Goal: Task Accomplishment & Management: Manage account settings

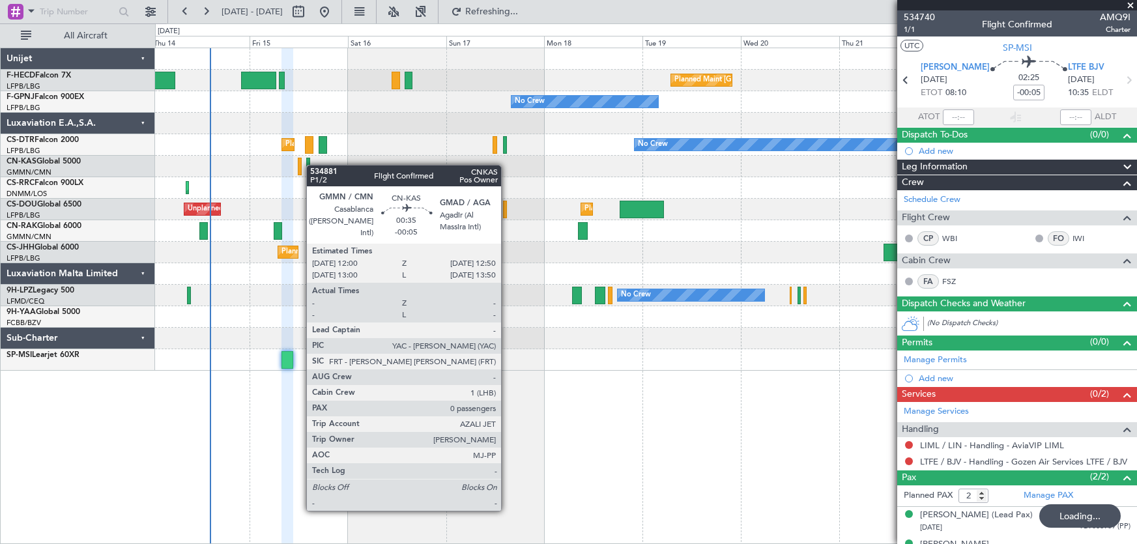
click at [311, 166] on div "Planned Maint Paris (Le Bourget) No Crew No Crew No Crew Planned Maint Paris (L…" at bounding box center [646, 209] width 982 height 323
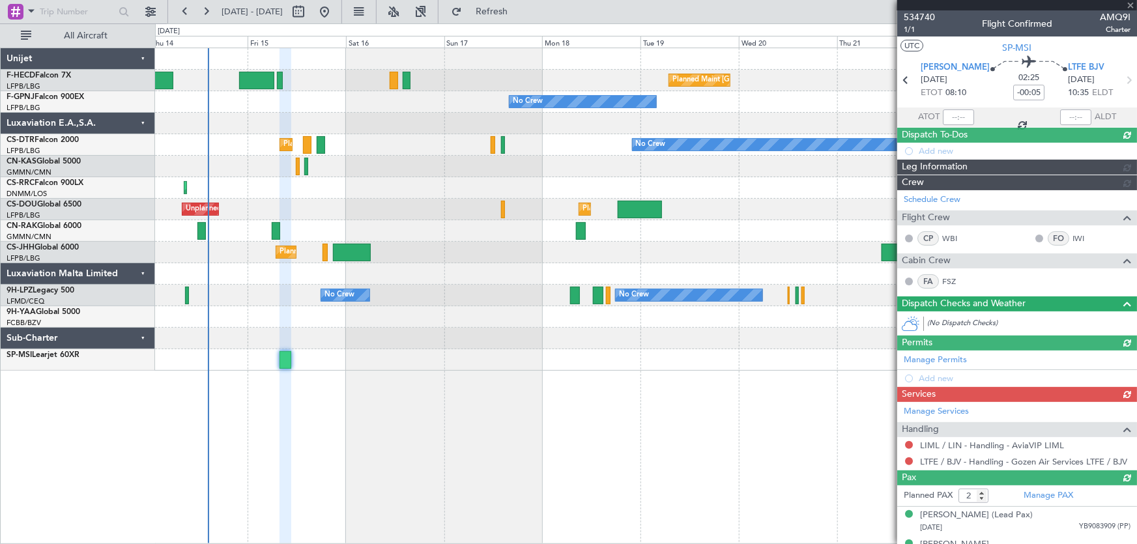
click at [431, 181] on div "Planned Maint Paris (Le Bourget) No Crew No Crew No Crew Planned Maint Paris (L…" at bounding box center [646, 209] width 982 height 323
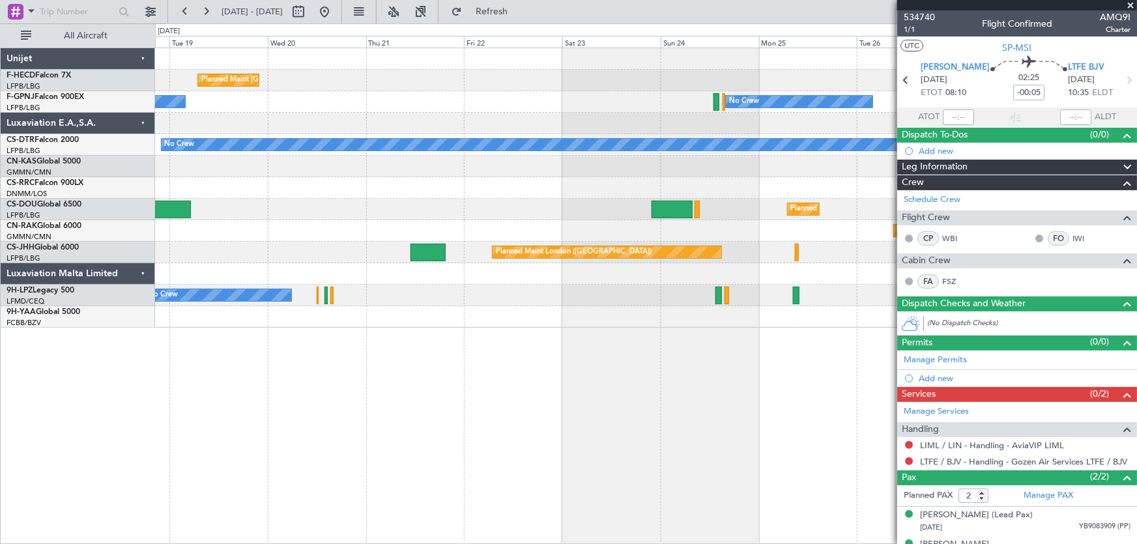
click at [102, 187] on div "Planned Maint Paris (Le Bourget) No Crew No Crew No Crew No Crew Planned Maint …" at bounding box center [568, 283] width 1137 height 521
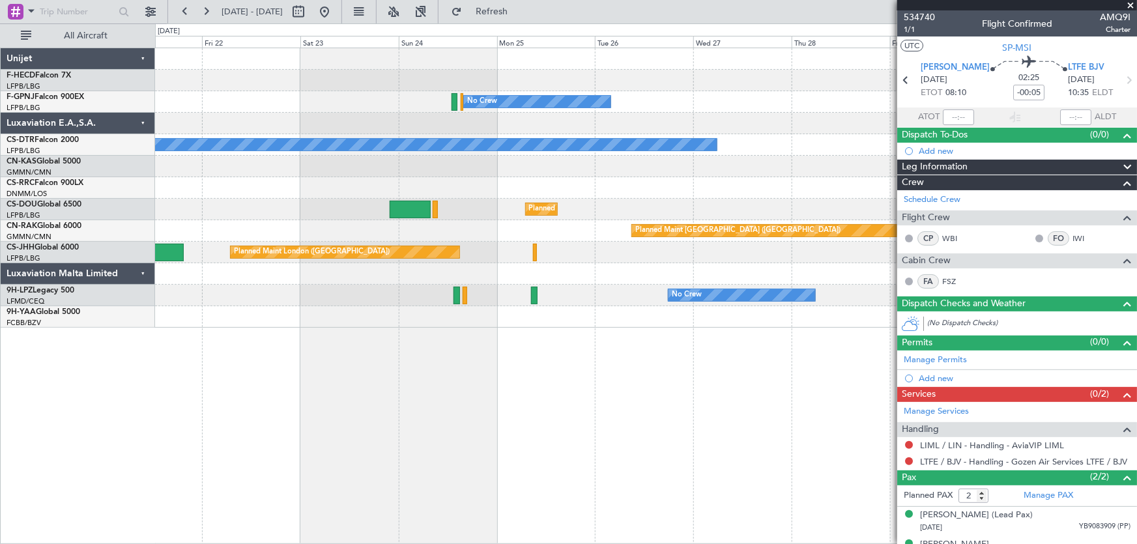
click at [244, 203] on div "Planned Maint Paris (Le Bourget) No Crew No Crew No Crew No Crew Planned Maint …" at bounding box center [646, 188] width 982 height 280
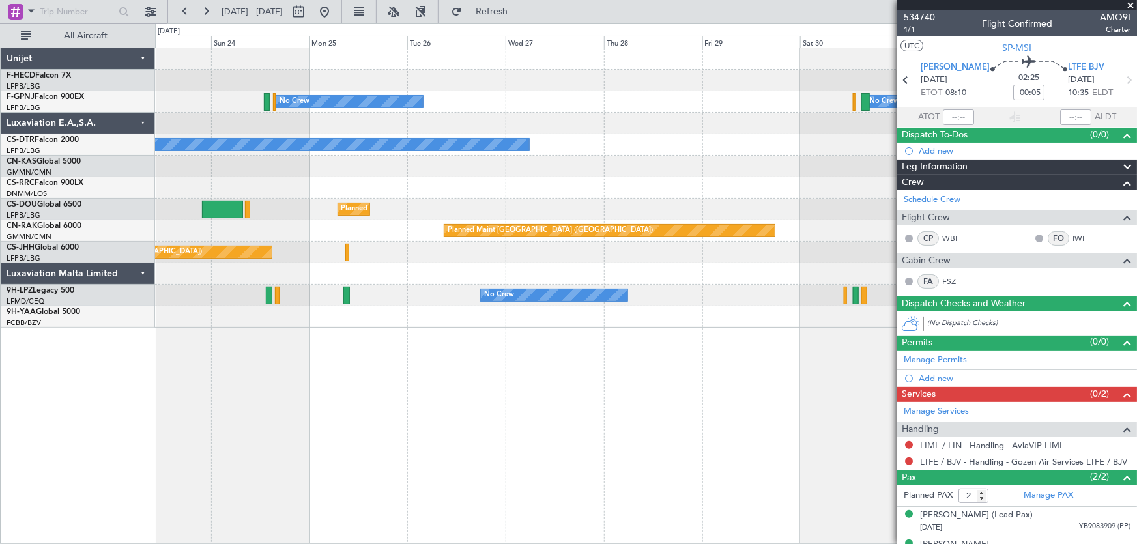
click at [808, 184] on div at bounding box center [646, 188] width 982 height 22
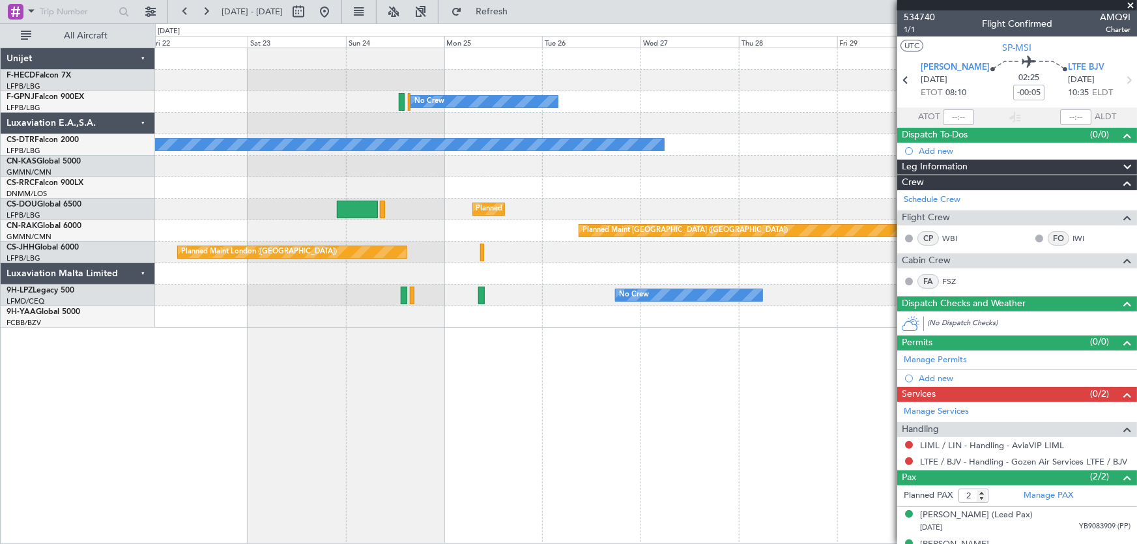
click at [534, 241] on div "Planned Maint [GEOGRAPHIC_DATA] ([GEOGRAPHIC_DATA]) Planned Maint [GEOGRAPHIC_D…" at bounding box center [646, 188] width 982 height 280
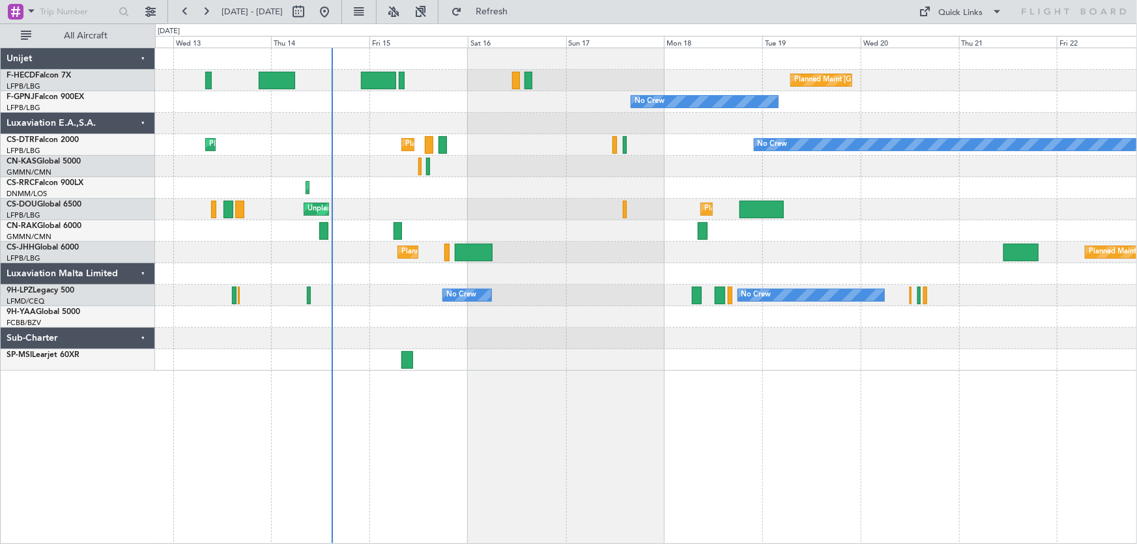
click at [508, 207] on div "Planned Maint [GEOGRAPHIC_DATA] ([GEOGRAPHIC_DATA]) No Crew No Crew No Crew No …" at bounding box center [646, 209] width 982 height 323
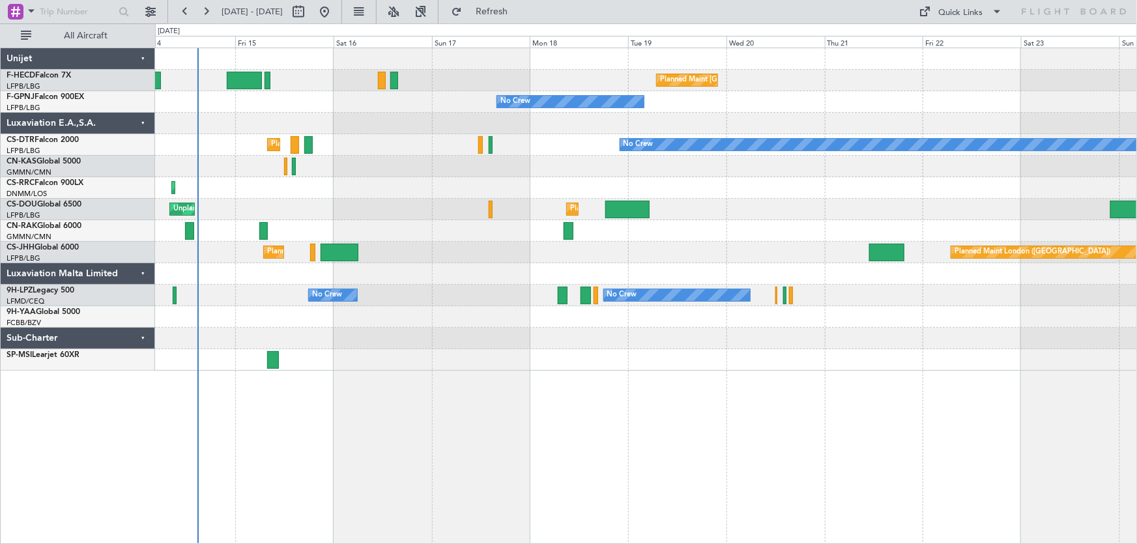
click at [433, 116] on div "Planned Maint [GEOGRAPHIC_DATA] ([GEOGRAPHIC_DATA]) No Crew No Crew No Crew No …" at bounding box center [646, 209] width 982 height 323
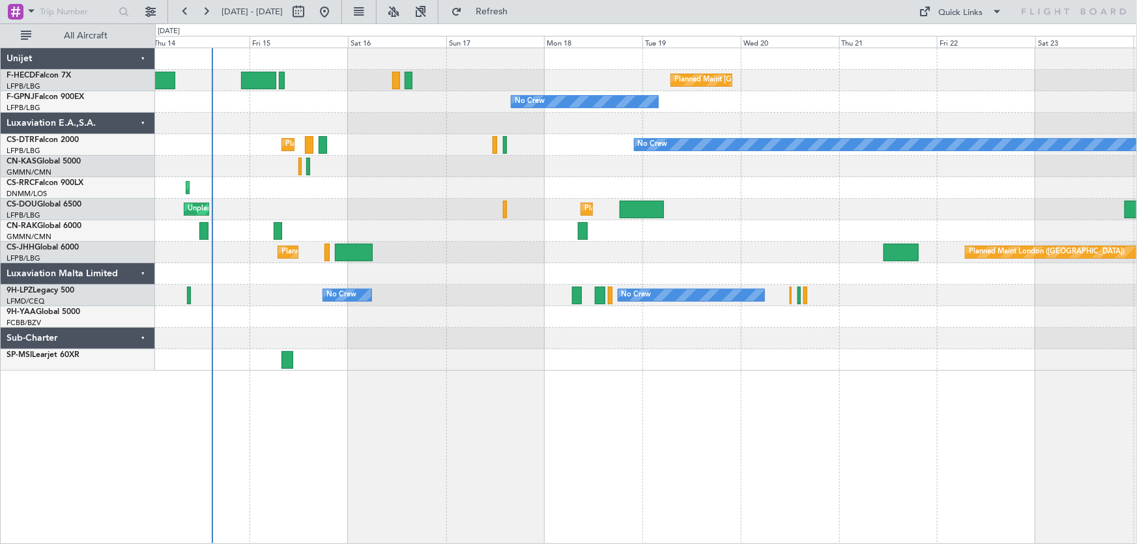
click at [407, 199] on div "Planned Maint [GEOGRAPHIC_DATA] ([GEOGRAPHIC_DATA]) Unplanned Maint [GEOGRAPHIC…" at bounding box center [646, 210] width 982 height 22
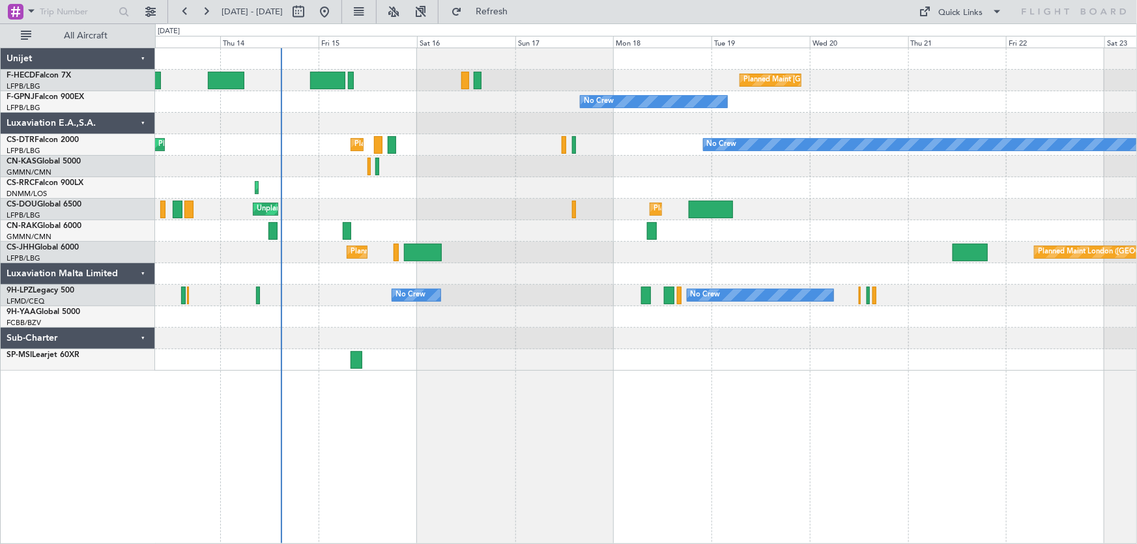
click at [359, 228] on div at bounding box center [646, 231] width 982 height 22
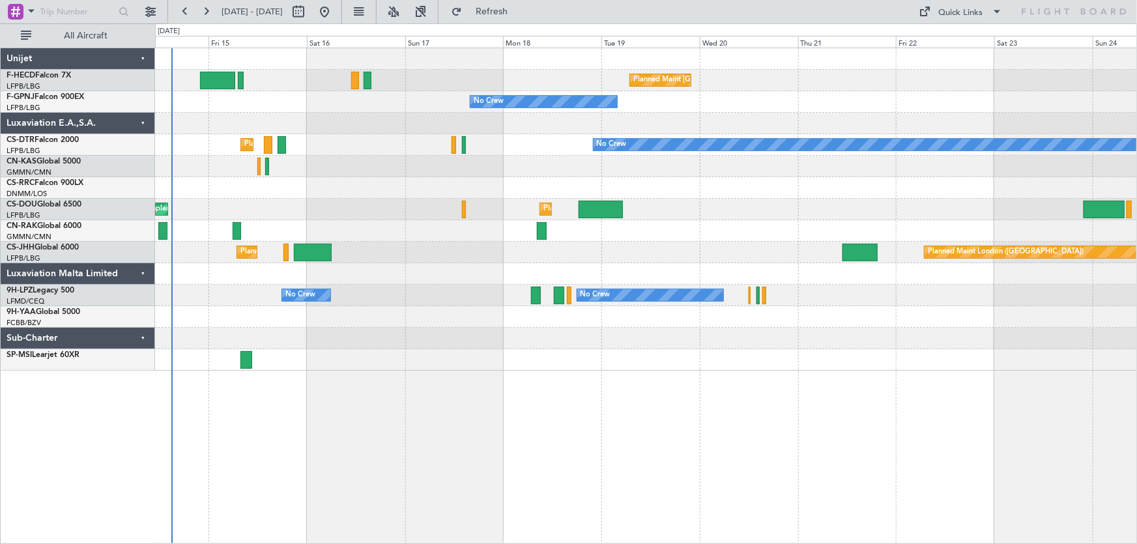
click at [219, 214] on div "Planned Maint London (Luton) Unplanned Maint Paris (Le Bourget) Planned Maint P…" at bounding box center [646, 210] width 982 height 22
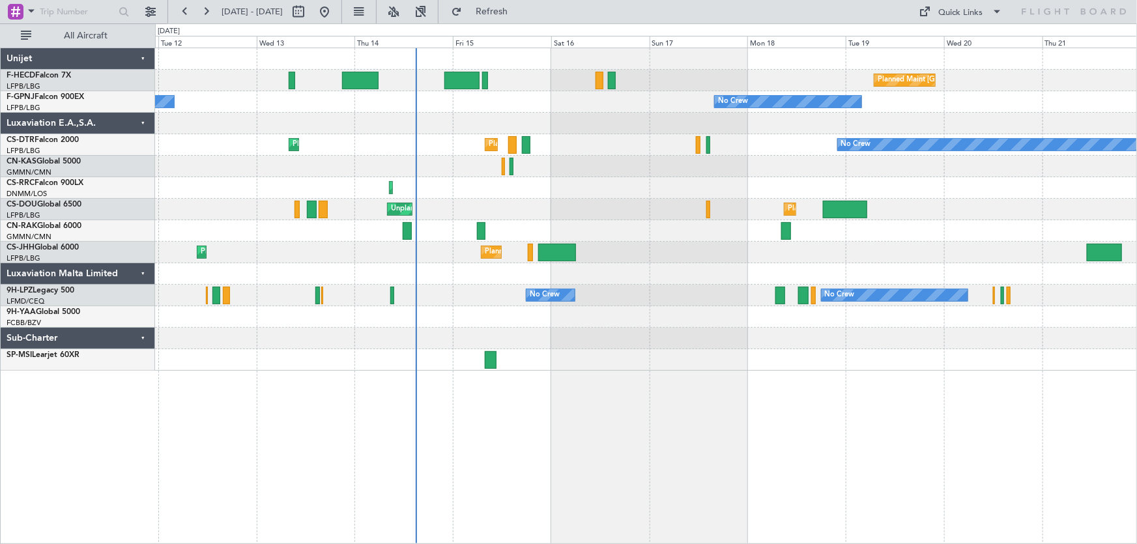
click at [605, 268] on div at bounding box center [646, 274] width 982 height 22
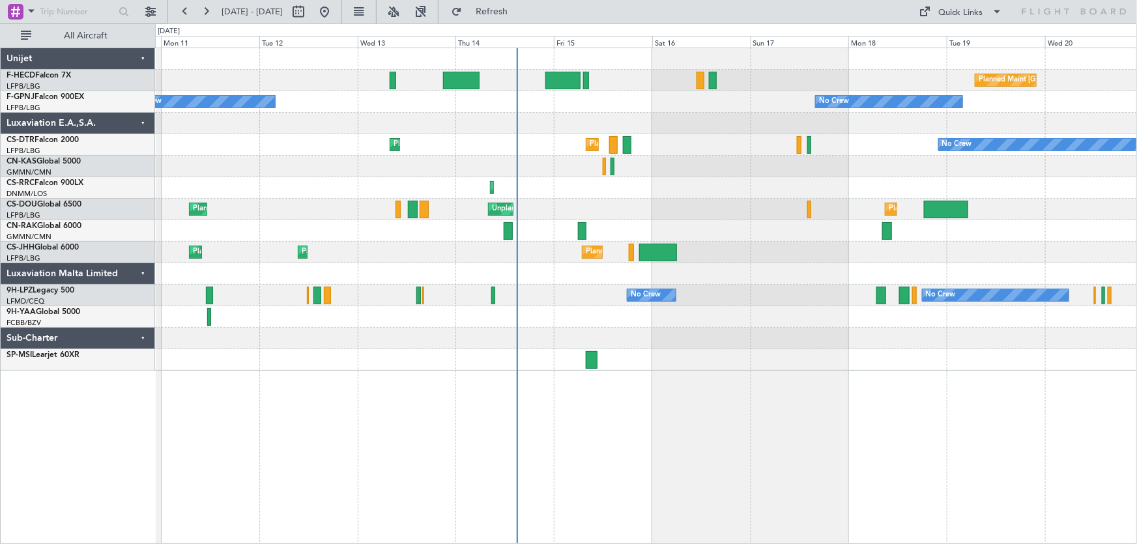
click at [541, 257] on div "Planned Maint Paris (Le Bourget) Planned Maint Paris (Le Bourget) Planned Maint…" at bounding box center [646, 253] width 982 height 22
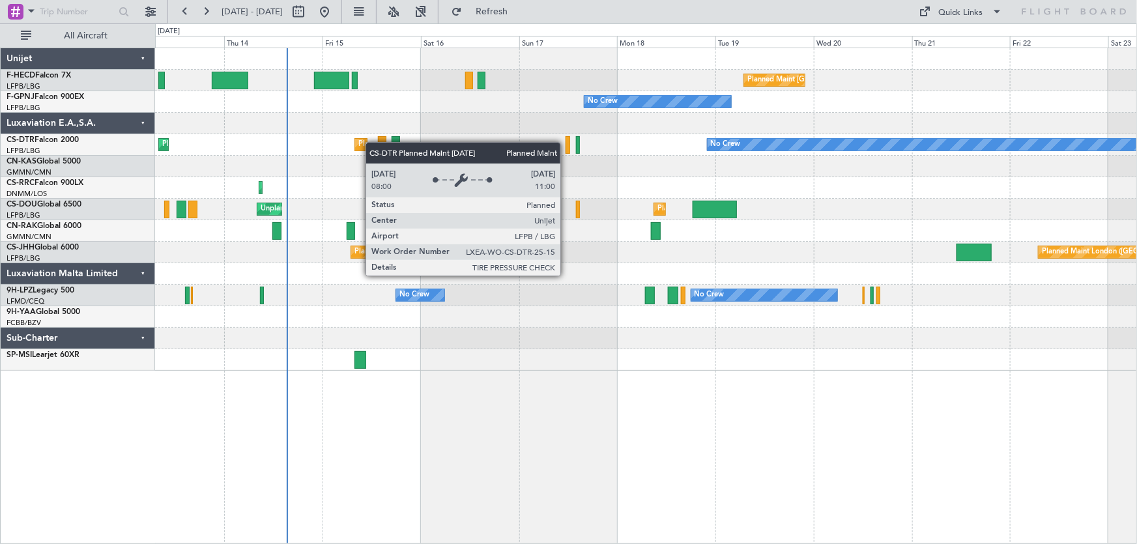
click at [356, 145] on div "Planned Maint Paris (Le Bourget) No Crew No Crew No Crew Planned Maint Paris (L…" at bounding box center [646, 209] width 982 height 323
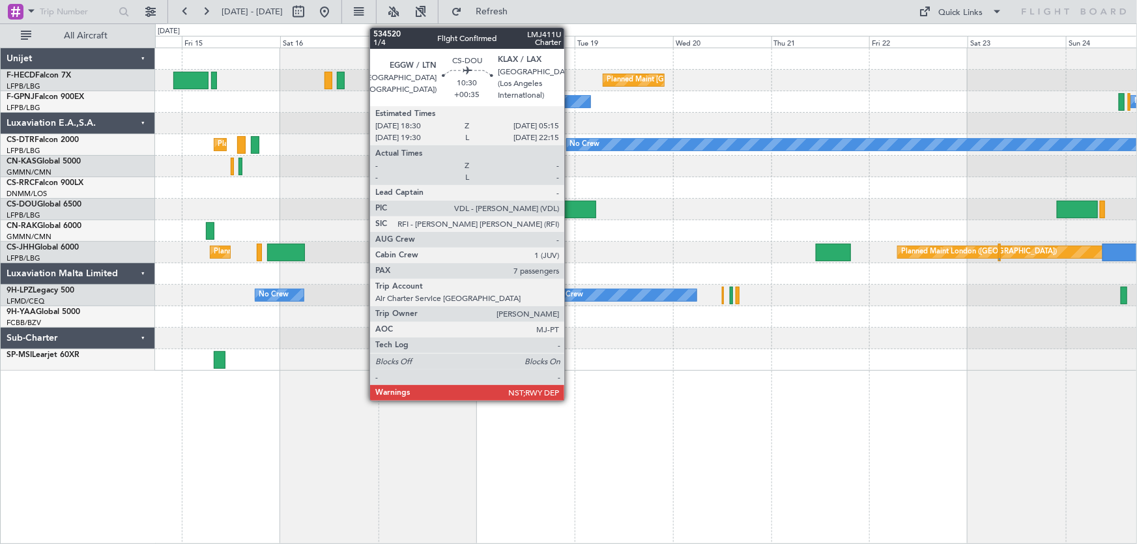
click at [570, 210] on div at bounding box center [574, 210] width 44 height 18
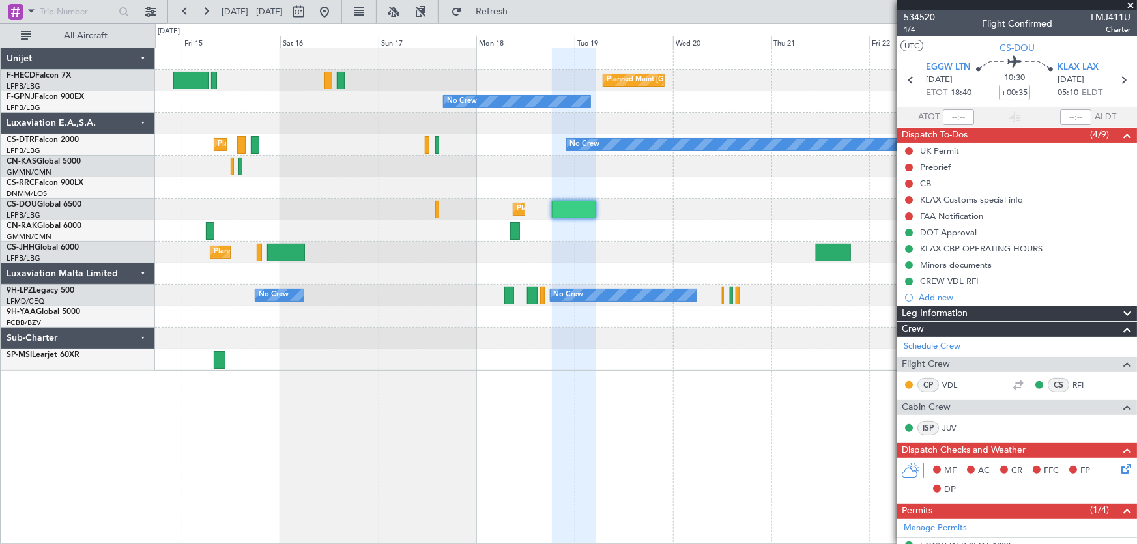
click at [663, 220] on div "Planned Maint Paris (Le Bourget) No Crew No Crew Planned Maint Paris (Le Bourge…" at bounding box center [646, 209] width 982 height 323
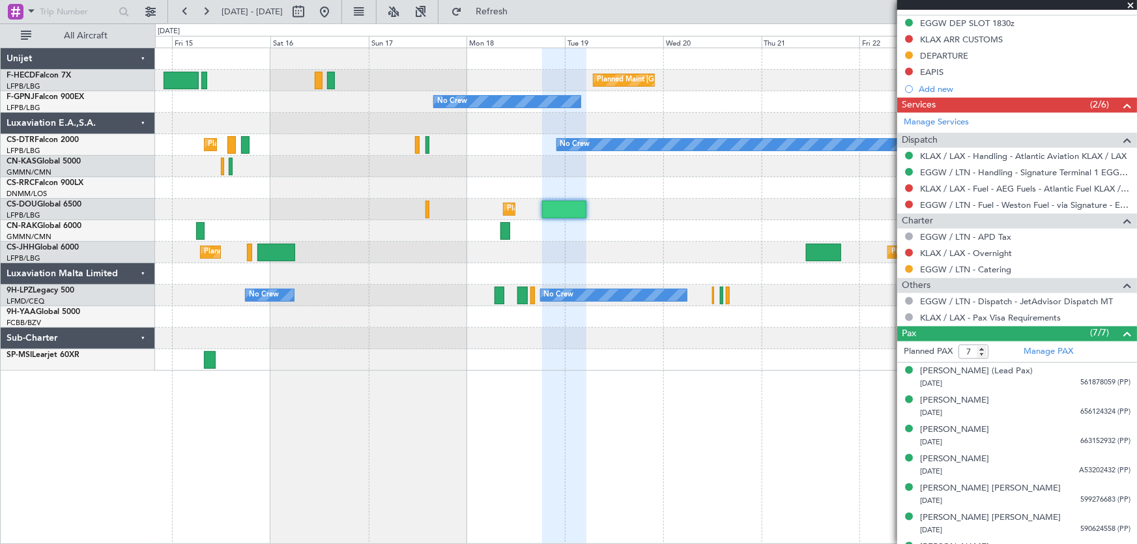
scroll to position [544, 0]
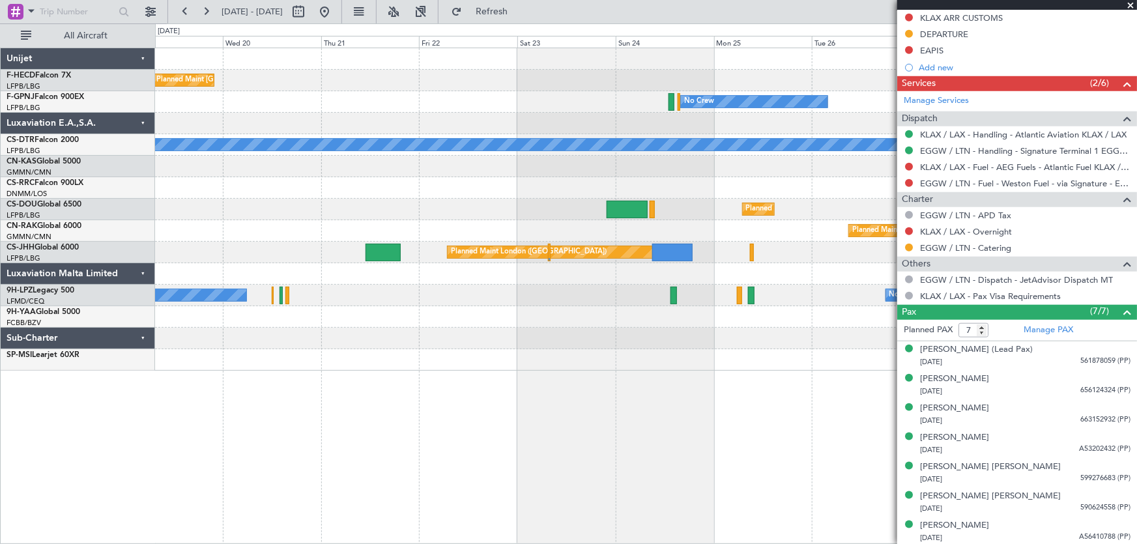
click at [256, 267] on div "Planned Maint Paris (Le Bourget) No Crew No Crew No Crew No Crew Planned Maint …" at bounding box center [646, 209] width 982 height 323
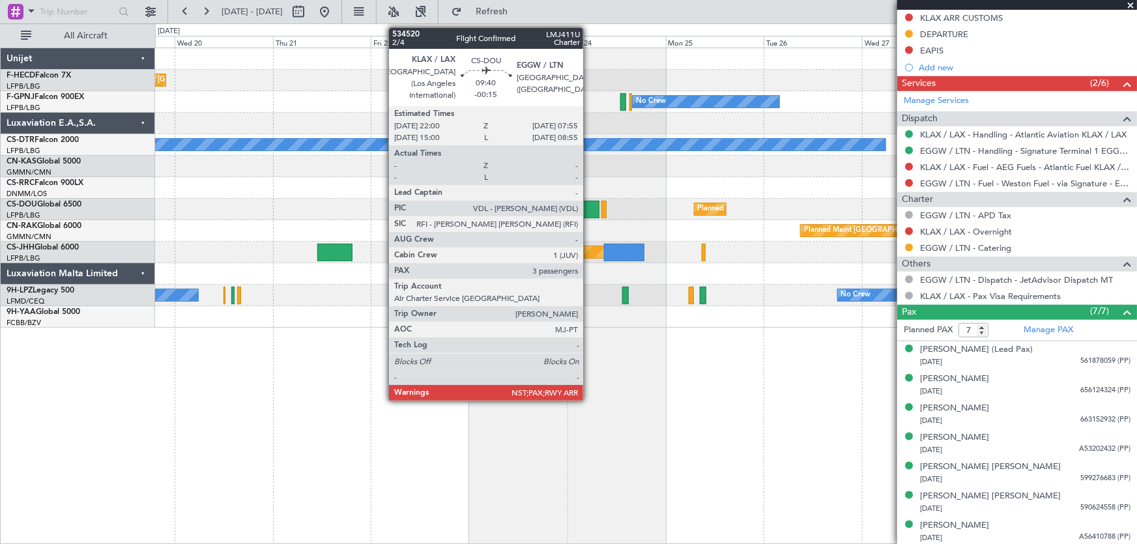
click at [589, 204] on div at bounding box center [578, 210] width 41 height 18
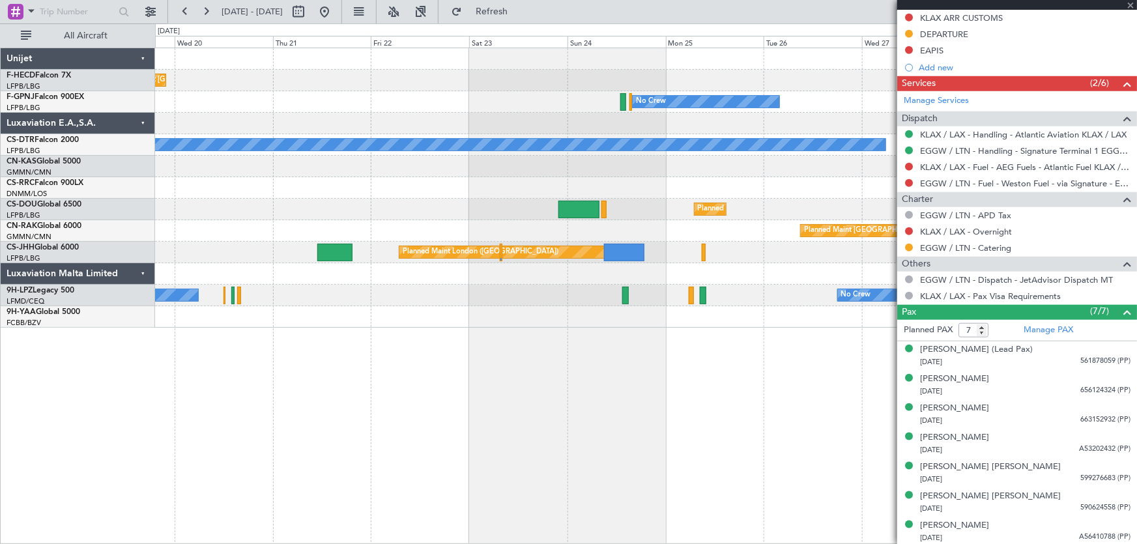
type input "-00:15"
type input "3"
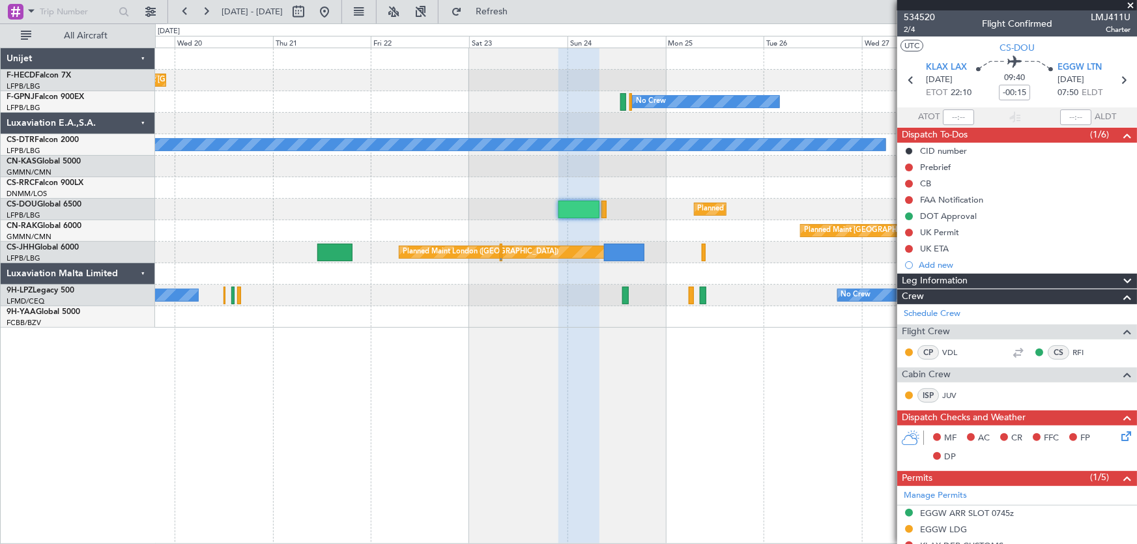
scroll to position [0, 0]
click at [919, 20] on span "534520" at bounding box center [919, 17] width 31 height 14
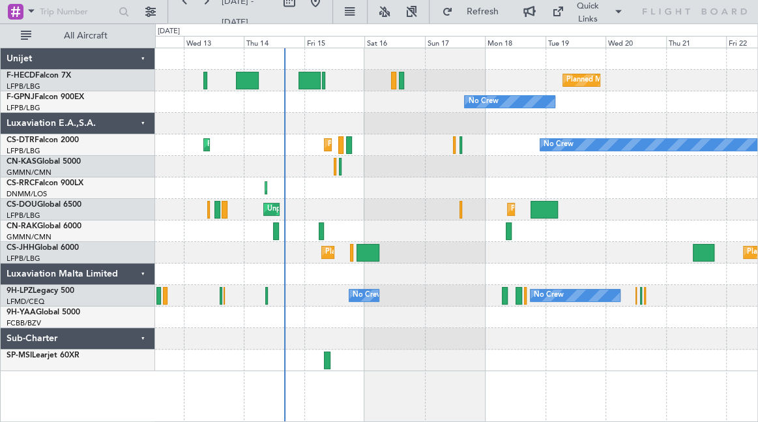
click at [270, 154] on div "Planned Maint Paris (Le Bourget) Planned Maint Sofia No Crew No Crew" at bounding box center [456, 145] width 602 height 22
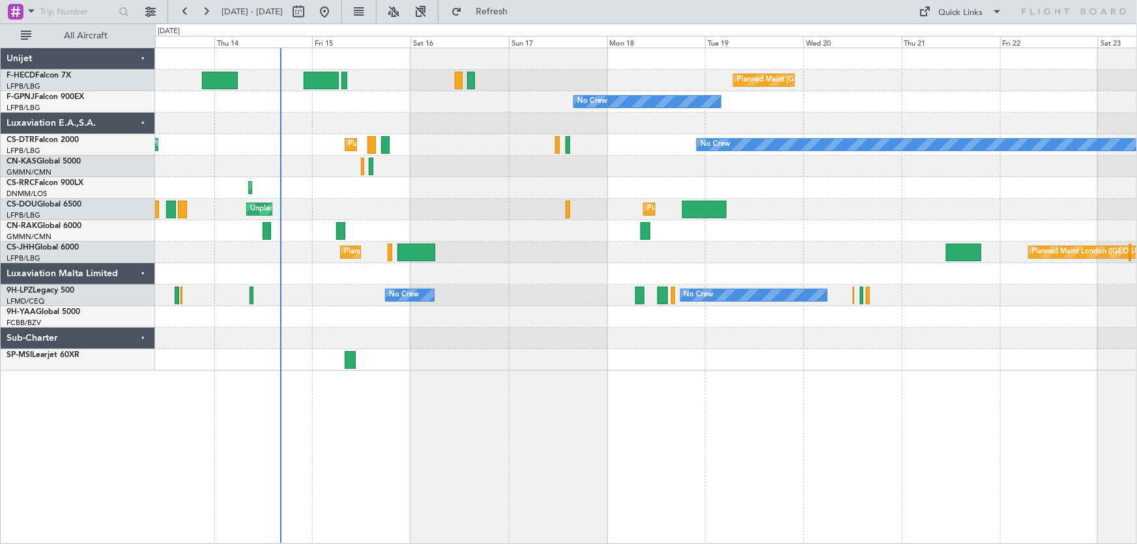
click at [434, 351] on div "Planned Maint Paris (Le Bourget) No Crew No Crew No Crew No Crew Planned Maint …" at bounding box center [646, 209] width 982 height 323
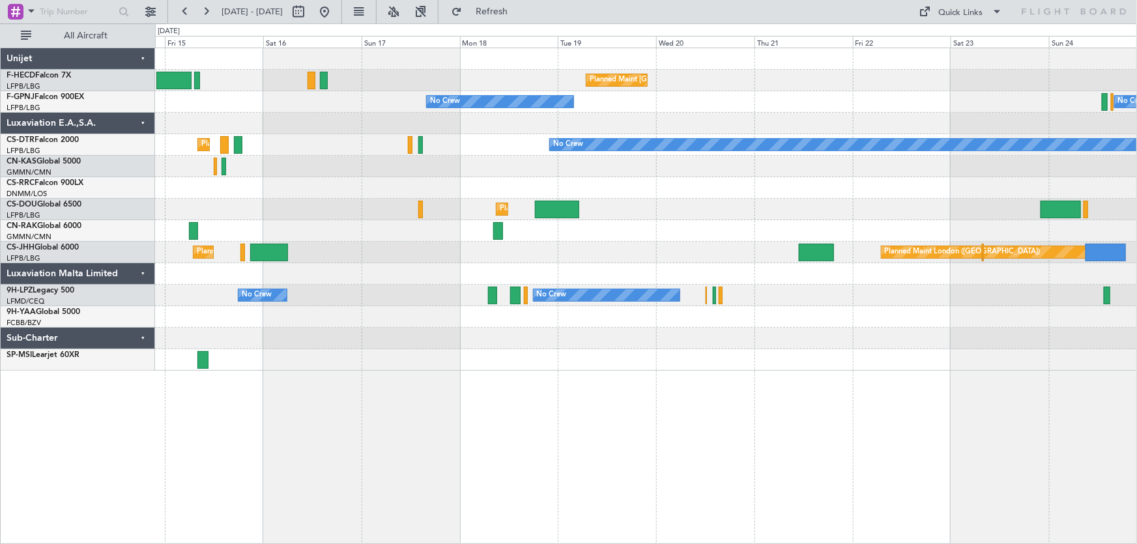
click at [696, 341] on div at bounding box center [646, 339] width 982 height 22
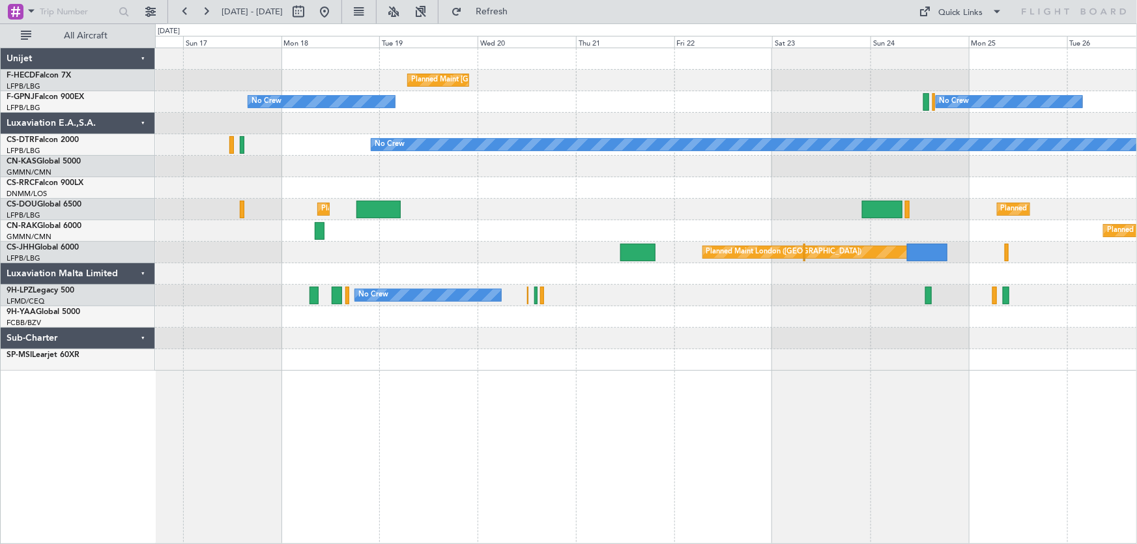
click at [424, 334] on div "Planned Maint Paris (Le Bourget) No Crew No Crew No Crew Planned Maint Paris (L…" at bounding box center [646, 209] width 982 height 323
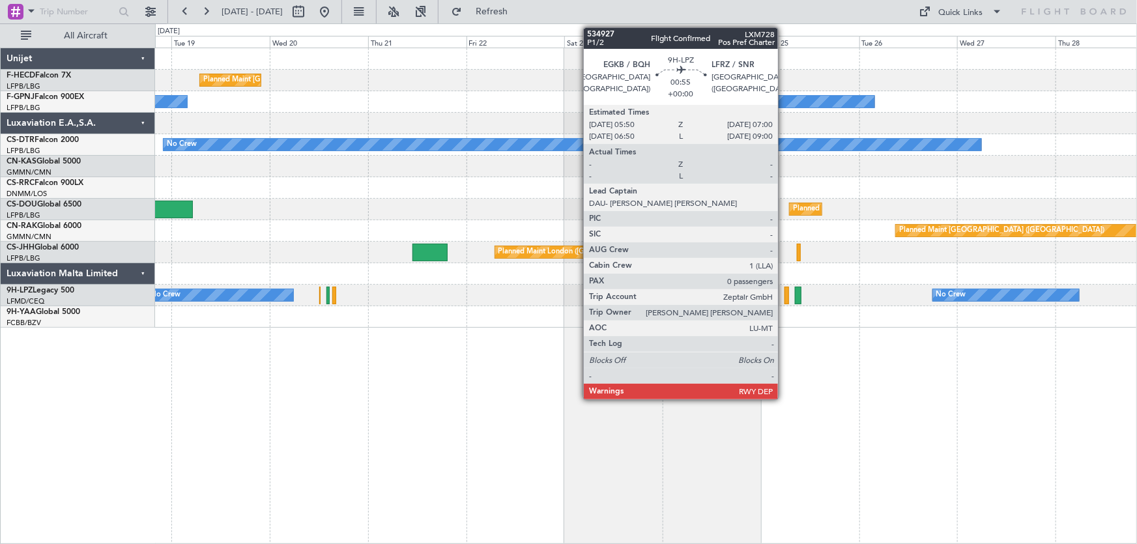
click at [785, 295] on div at bounding box center [787, 296] width 5 height 18
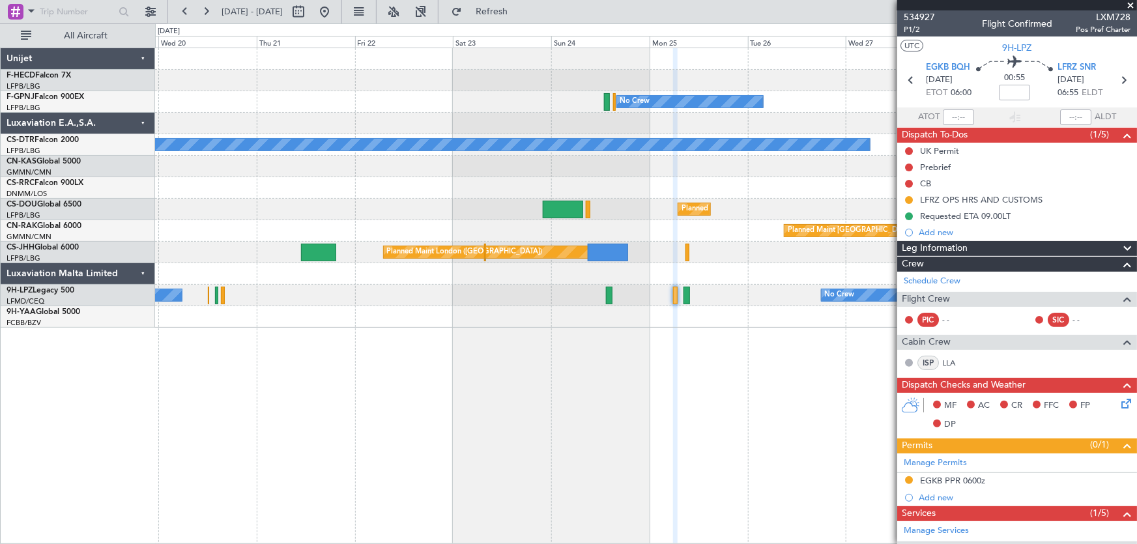
click at [679, 367] on div "Planned Maint Paris (Le Bourget) Planned Maint Paris (Le Bourget) No Crew No Cr…" at bounding box center [646, 296] width 983 height 497
click at [918, 10] on span "534927" at bounding box center [919, 17] width 31 height 14
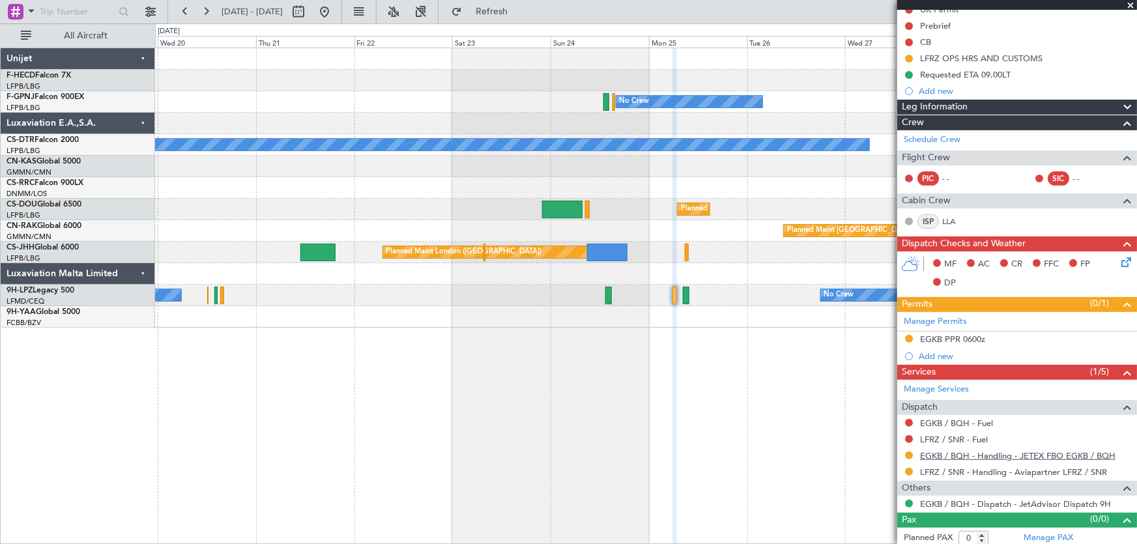
scroll to position [144, 0]
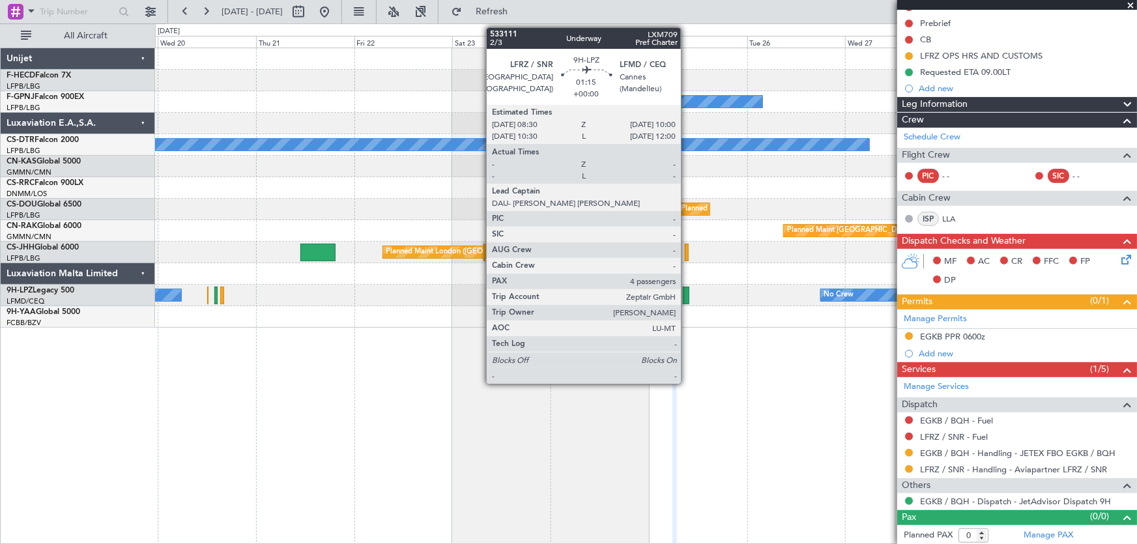
click at [687, 295] on div at bounding box center [686, 296] width 7 height 18
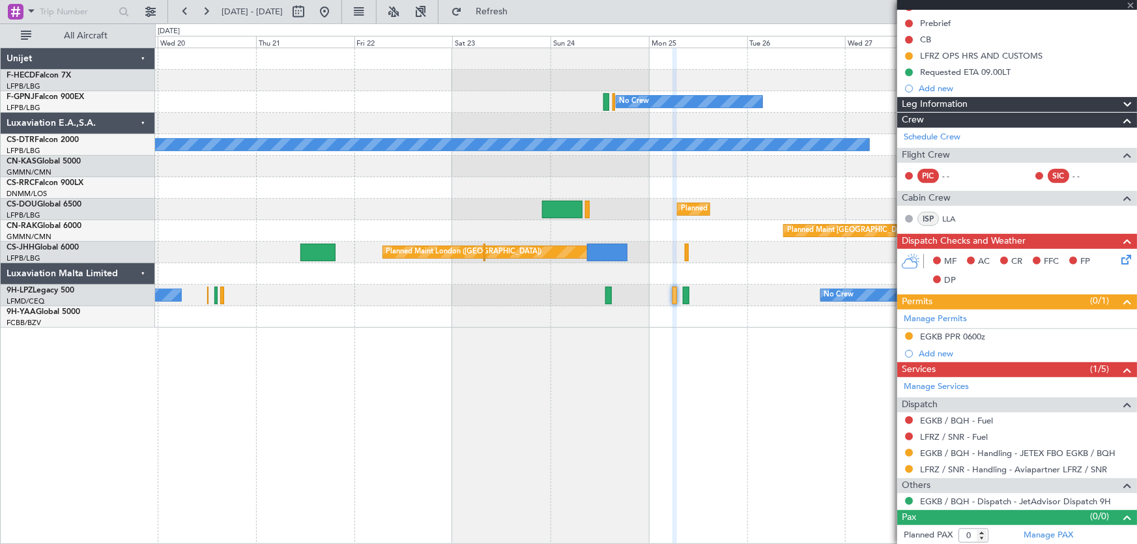
type input "4"
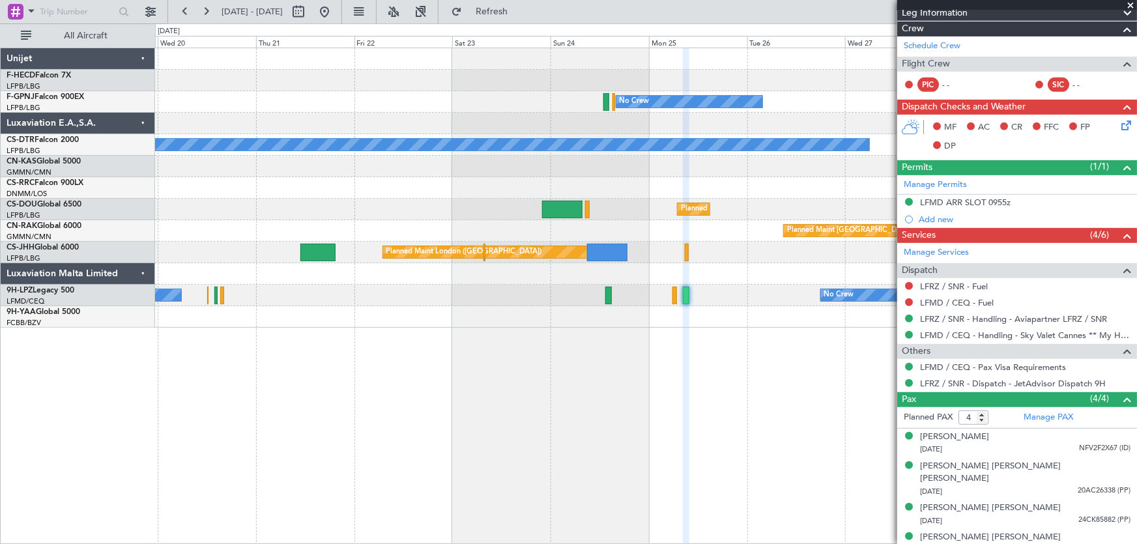
scroll to position [252, 0]
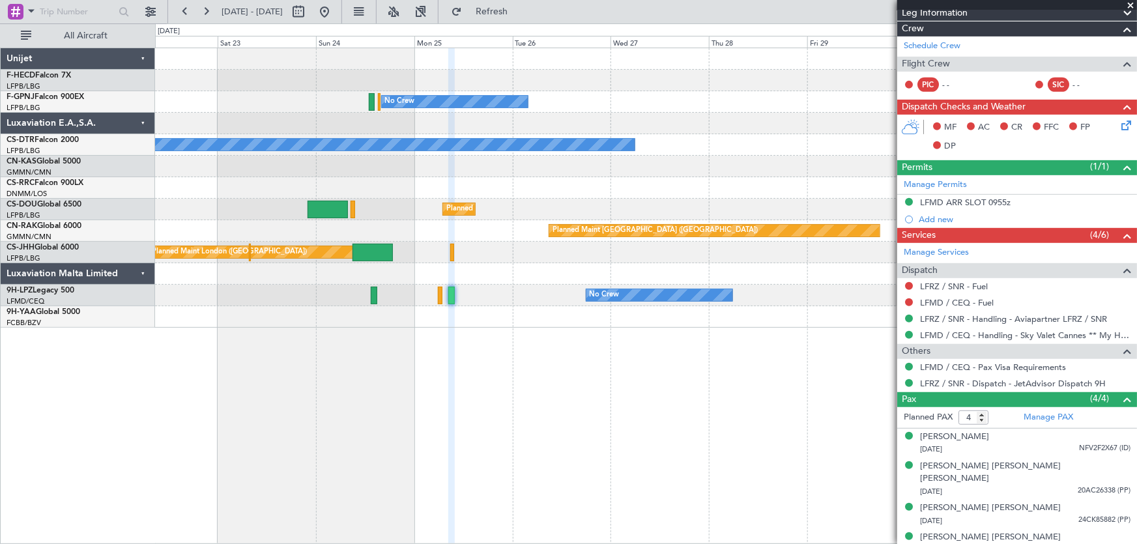
click at [587, 173] on div at bounding box center [646, 167] width 982 height 22
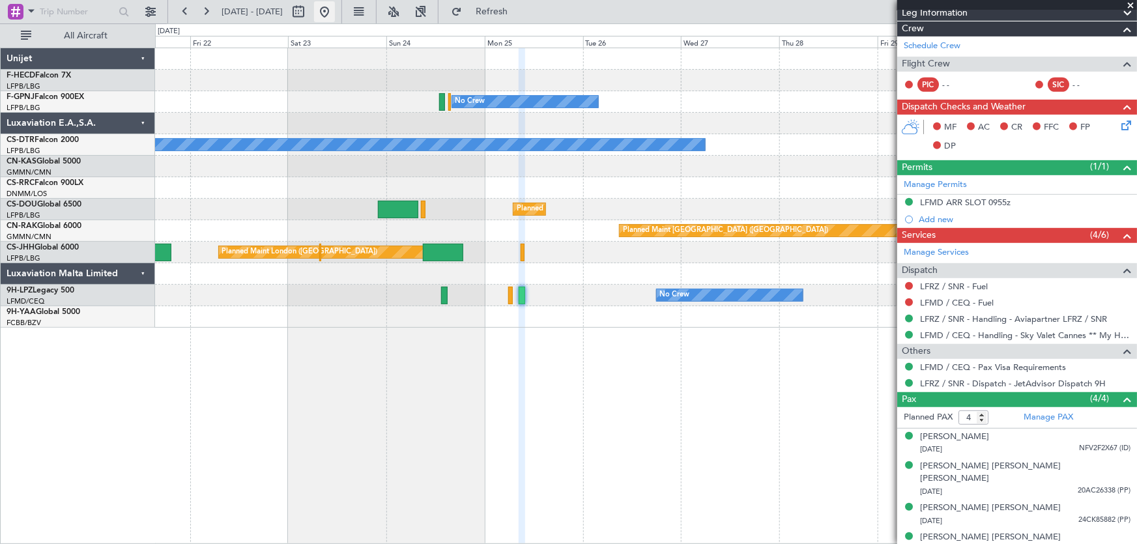
click at [335, 20] on button at bounding box center [324, 11] width 21 height 21
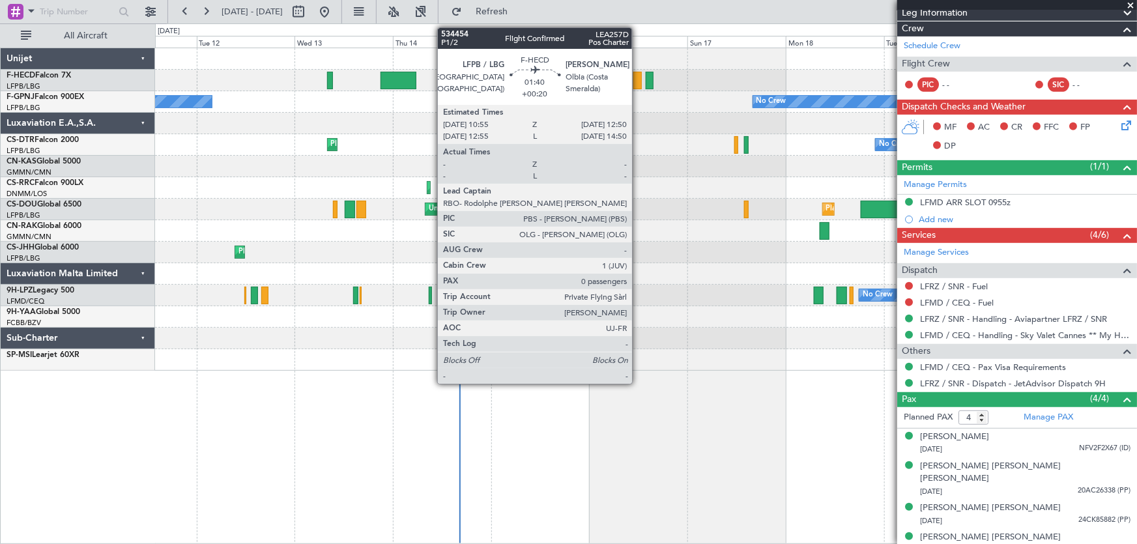
click at [638, 79] on div at bounding box center [637, 81] width 8 height 18
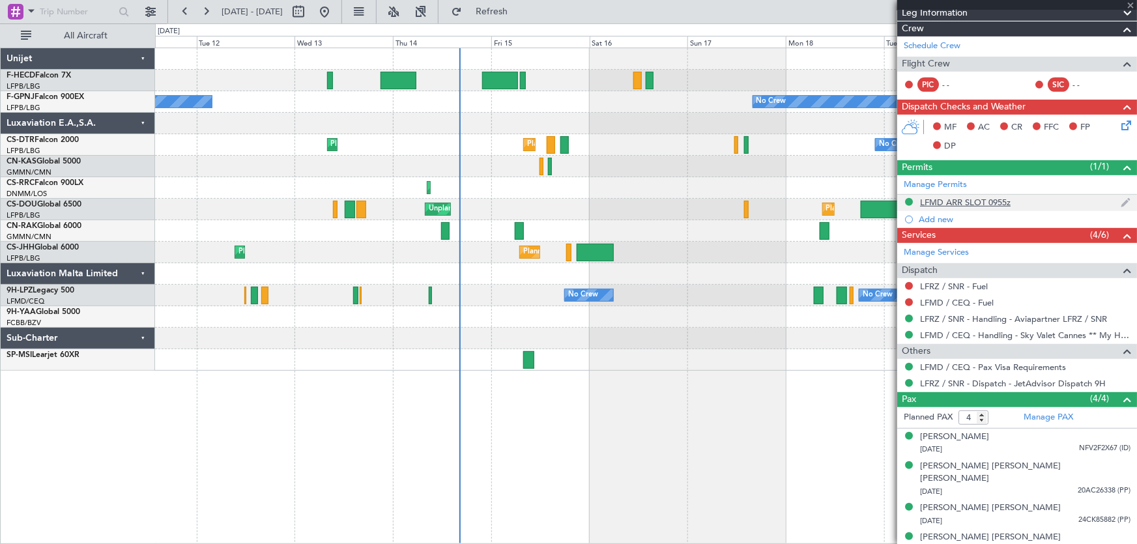
type input "+00:20"
type input "0"
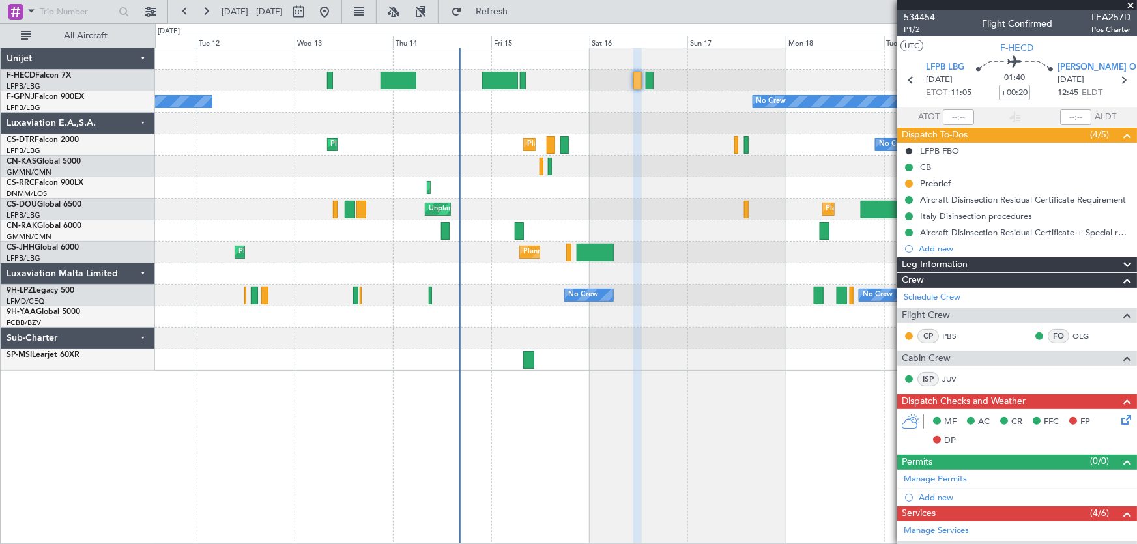
click at [289, 203] on div "Planned Maint Paris (Le Bourget) No Crew No Crew No Crew Planned Maint Paris (L…" at bounding box center [646, 209] width 982 height 323
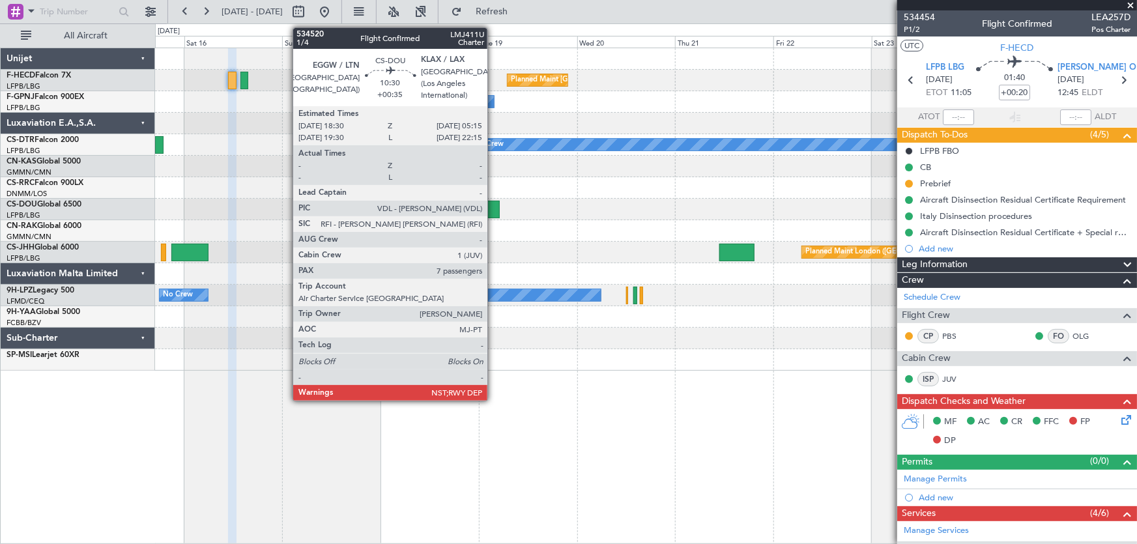
click at [405, 222] on div "Planned Maint Paris (Le Bourget) No Crew No Crew No Crew Planned Maint Paris (L…" at bounding box center [646, 209] width 982 height 323
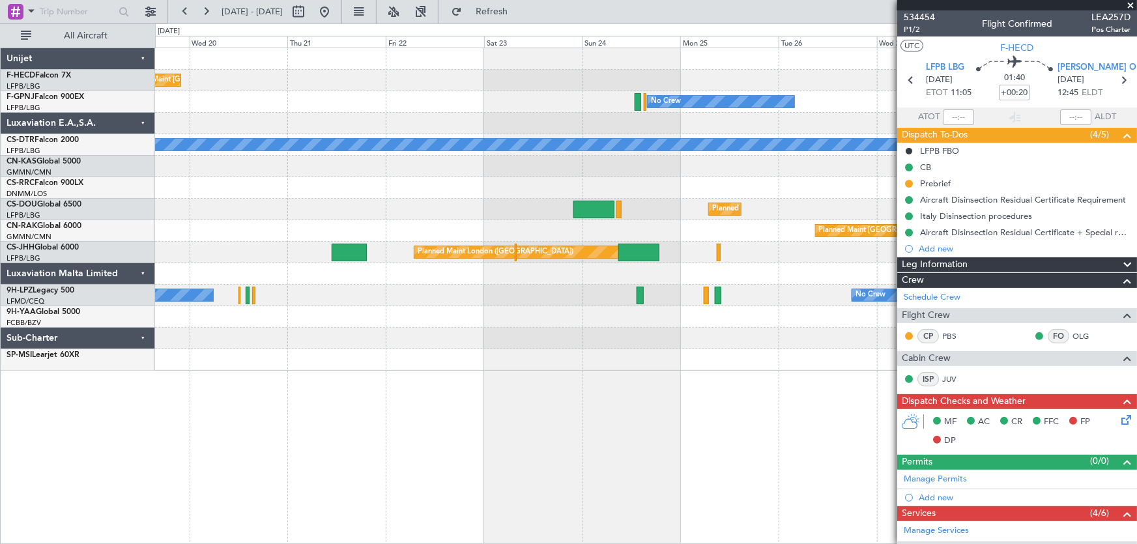
click at [360, 217] on div "Planned Maint Paris (Le Bourget) Planned Maint London (Luton)" at bounding box center [646, 210] width 982 height 22
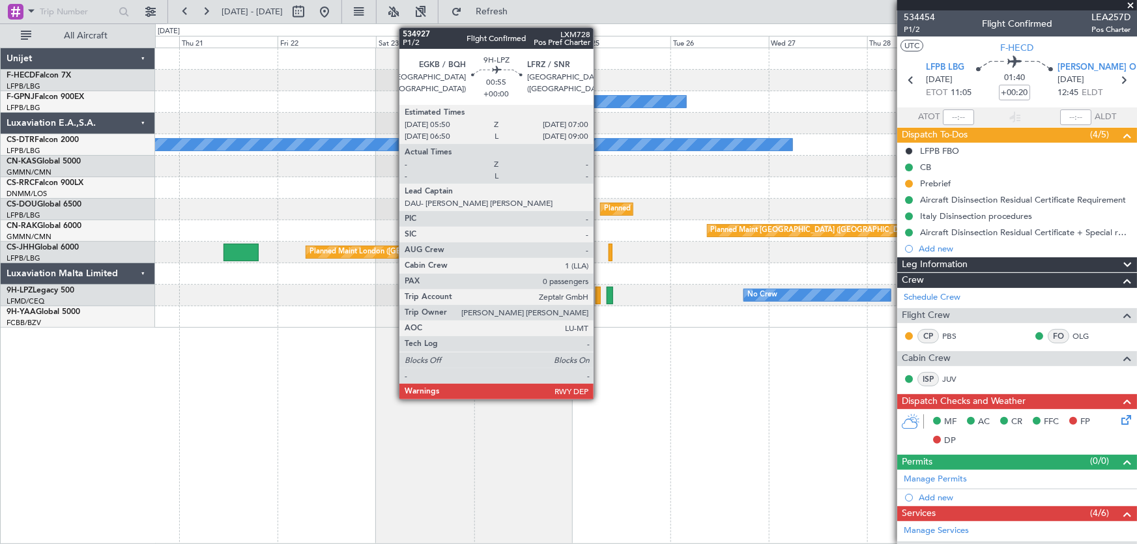
click at [600, 297] on div at bounding box center [598, 296] width 5 height 18
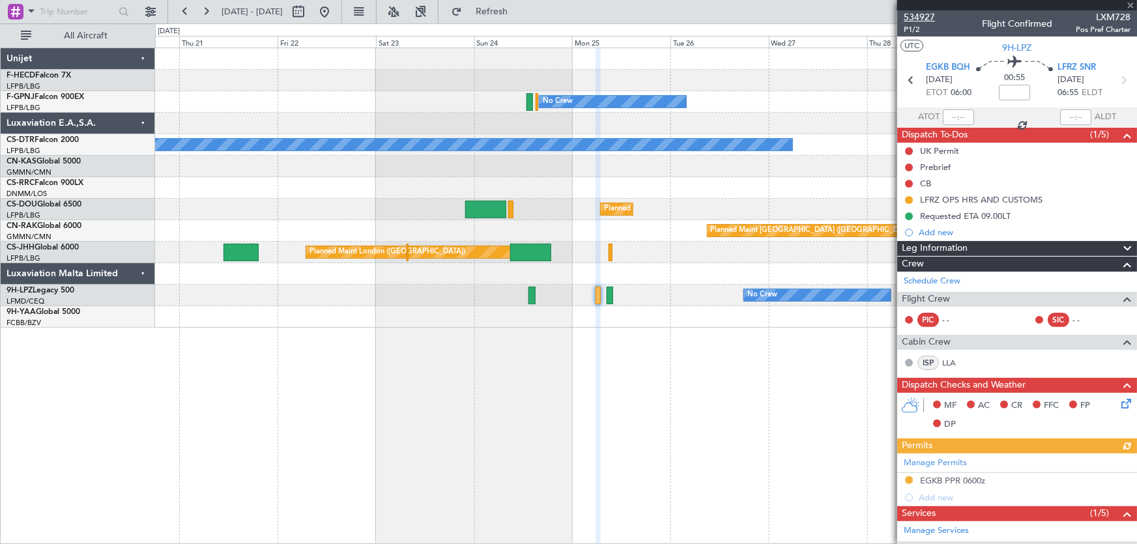
click at [919, 10] on span "534927" at bounding box center [919, 17] width 31 height 14
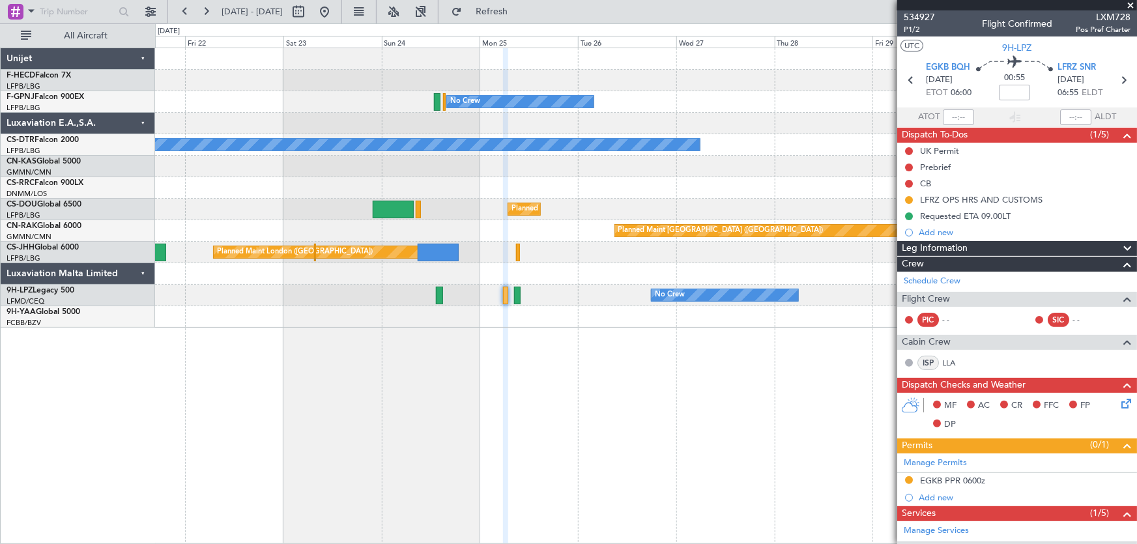
click at [512, 313] on div "Planned Maint Paris (Le Bourget) Planned Maint Paris (Le Bourget) No Crew No Cr…" at bounding box center [646, 188] width 982 height 280
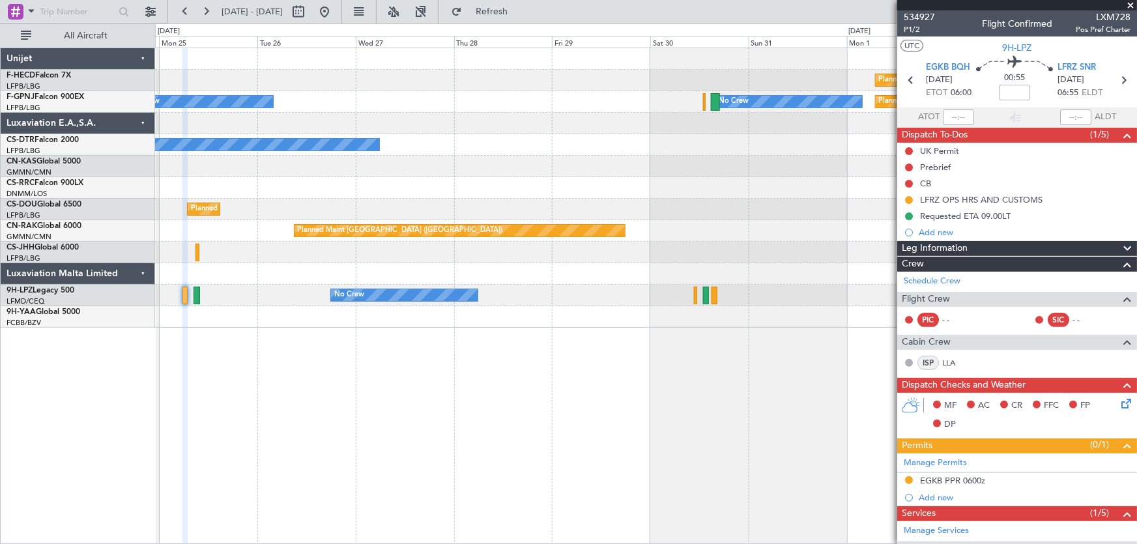
click at [410, 192] on div "Planned Maint Paris (Le Bourget) No Crew No Crew Planned Maint Paris (Le Bourge…" at bounding box center [646, 188] width 982 height 280
click at [572, 187] on div at bounding box center [646, 188] width 982 height 22
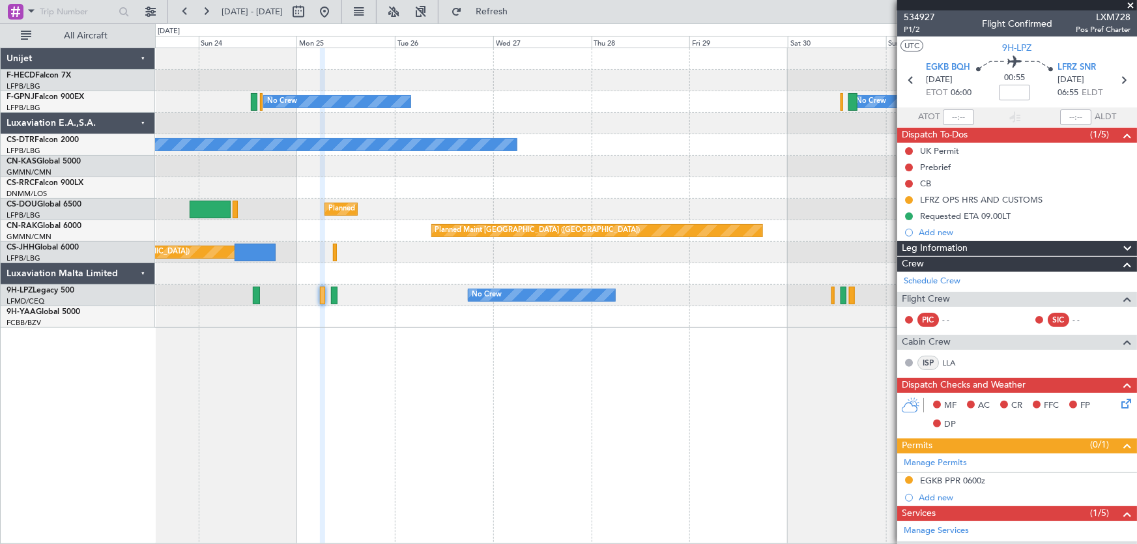
click at [453, 217] on div "Planned Maint Paris (Le Bourget) No Crew No Crew Planned Maint Paris (Le Bourge…" at bounding box center [646, 188] width 982 height 280
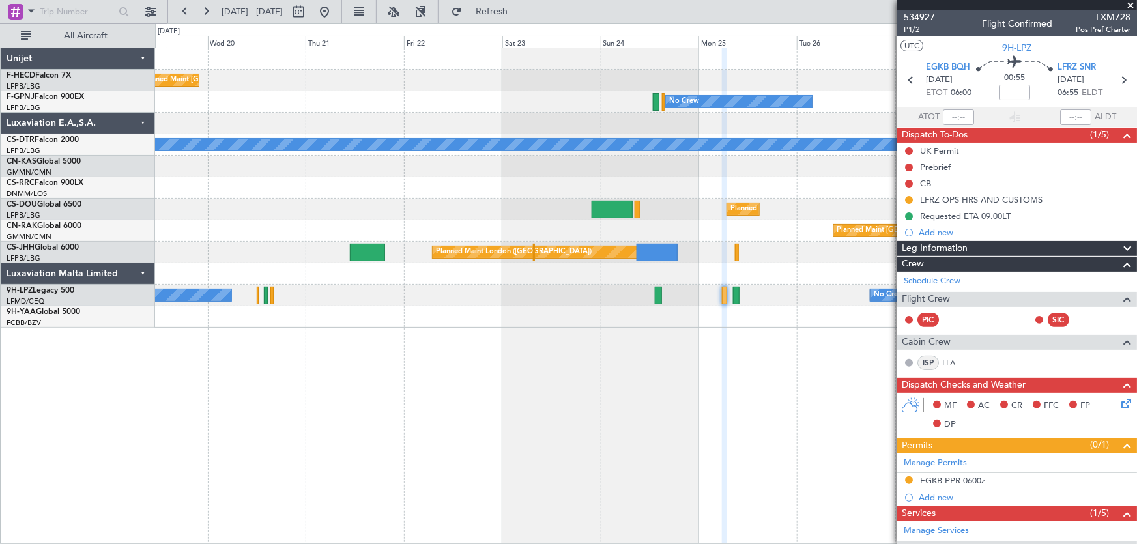
click at [478, 230] on div "Planned Maint Paris (Le Bourget) No Crew No Crew No Crew No Crew Planned Maint …" at bounding box center [646, 188] width 982 height 280
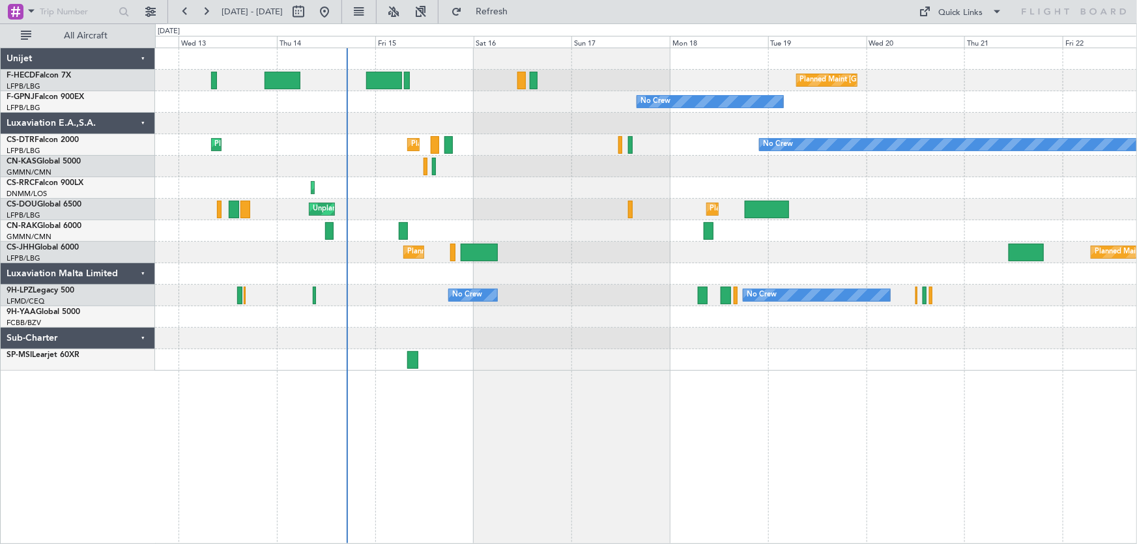
click at [451, 165] on div "Planned Maint [GEOGRAPHIC_DATA] ([GEOGRAPHIC_DATA]) No Crew No Crew No Crew No …" at bounding box center [646, 209] width 982 height 323
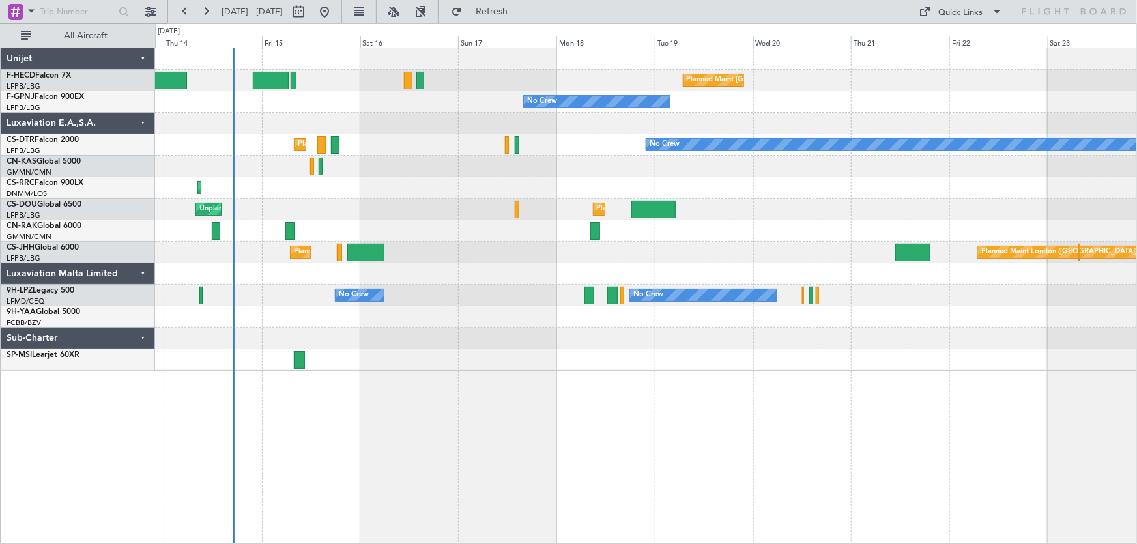
click at [441, 189] on div "Planned Maint [GEOGRAPHIC_DATA] ([GEOGRAPHIC_DATA]) No Crew No Crew No Crew No …" at bounding box center [646, 209] width 982 height 323
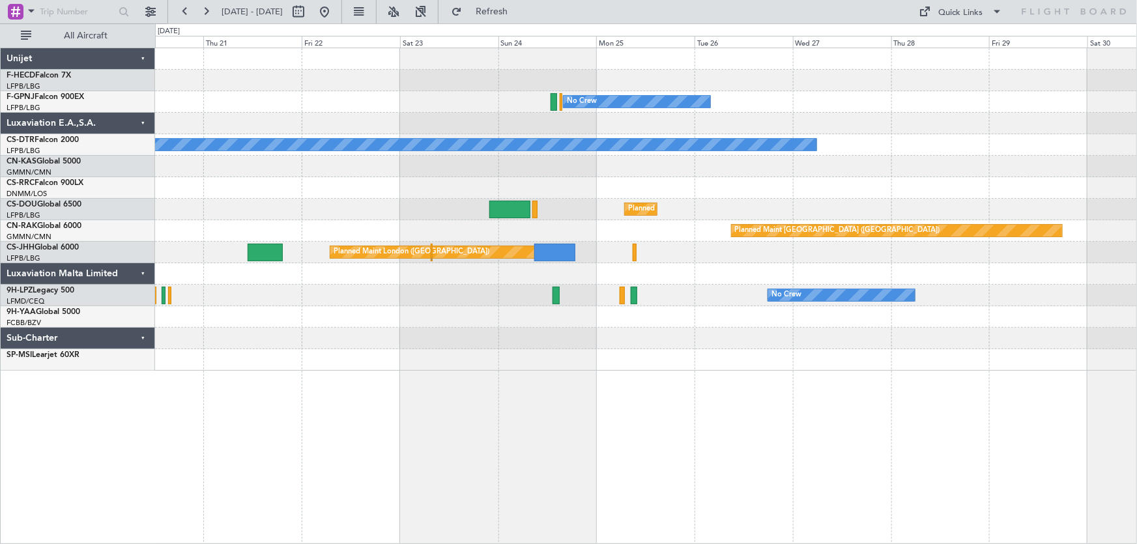
click at [495, 194] on div at bounding box center [646, 188] width 982 height 22
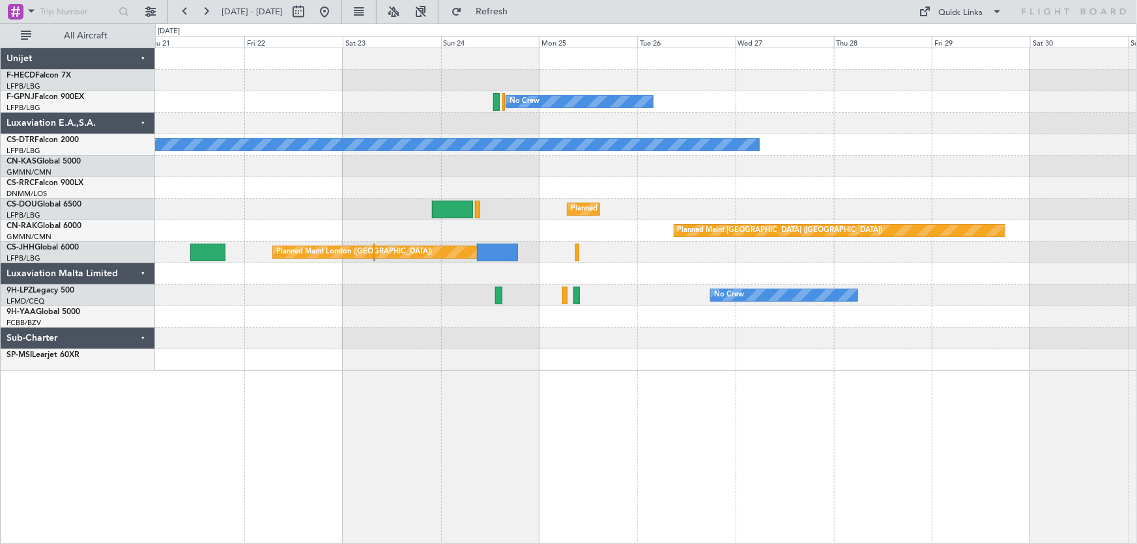
click at [440, 189] on div at bounding box center [646, 188] width 982 height 22
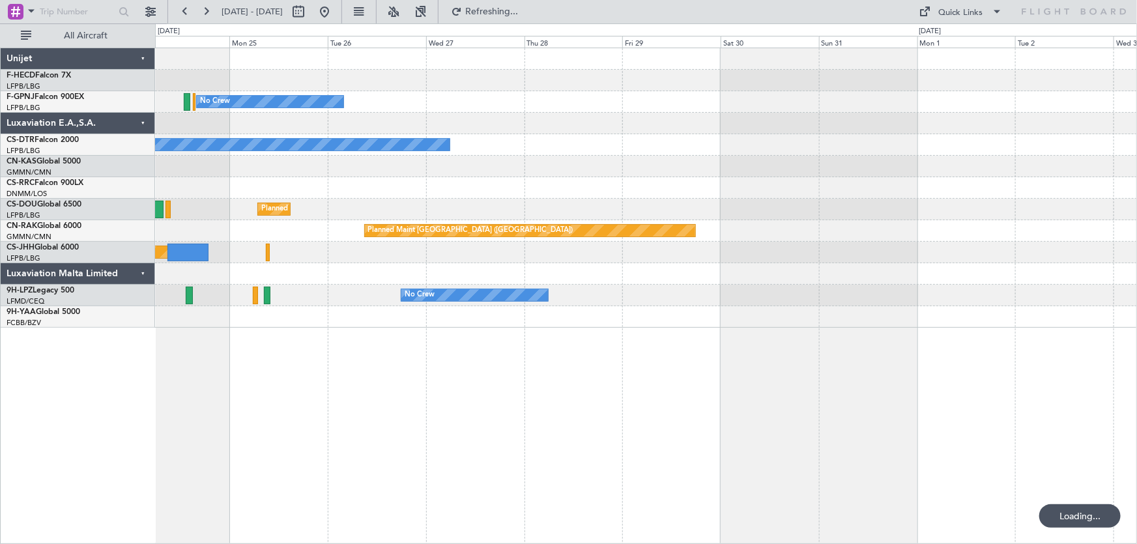
click at [775, 196] on div "No Crew No Crew Planned Maint [GEOGRAPHIC_DATA] ([GEOGRAPHIC_DATA]) Planned Mai…" at bounding box center [646, 188] width 982 height 280
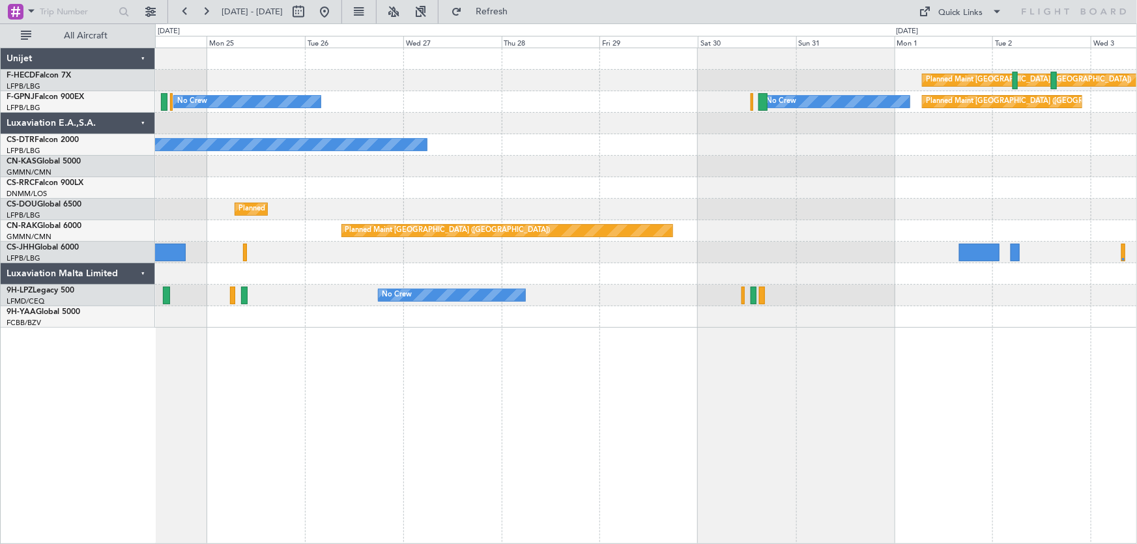
click at [507, 188] on div "Planned Maint [GEOGRAPHIC_DATA] ([GEOGRAPHIC_DATA]) No Crew No Crew Planned Mai…" at bounding box center [646, 188] width 982 height 280
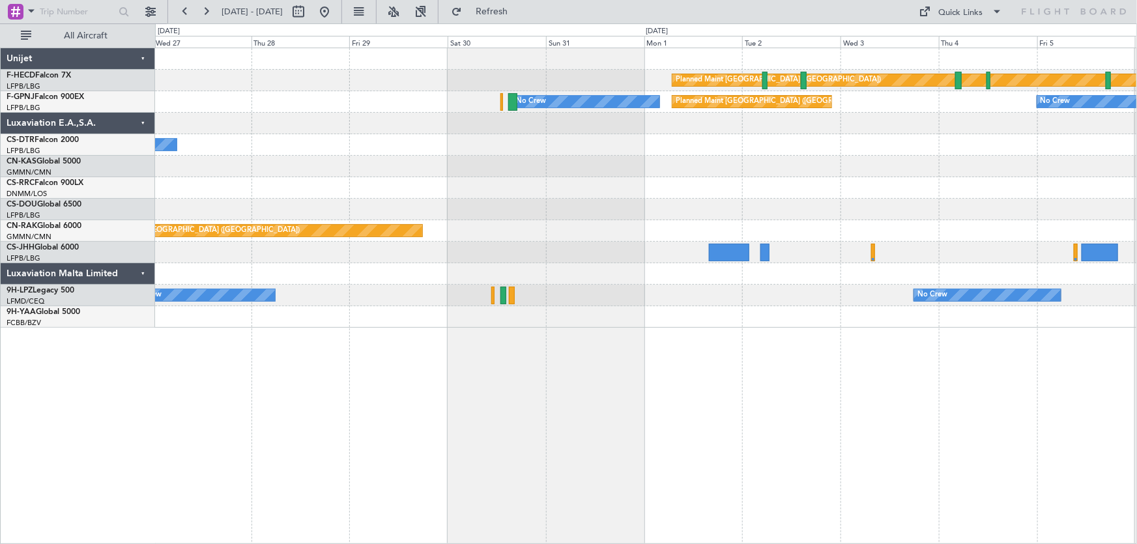
click at [708, 192] on div "Planned Maint [GEOGRAPHIC_DATA] ([GEOGRAPHIC_DATA]) No Crew Planned Maint [GEOG…" at bounding box center [646, 188] width 982 height 280
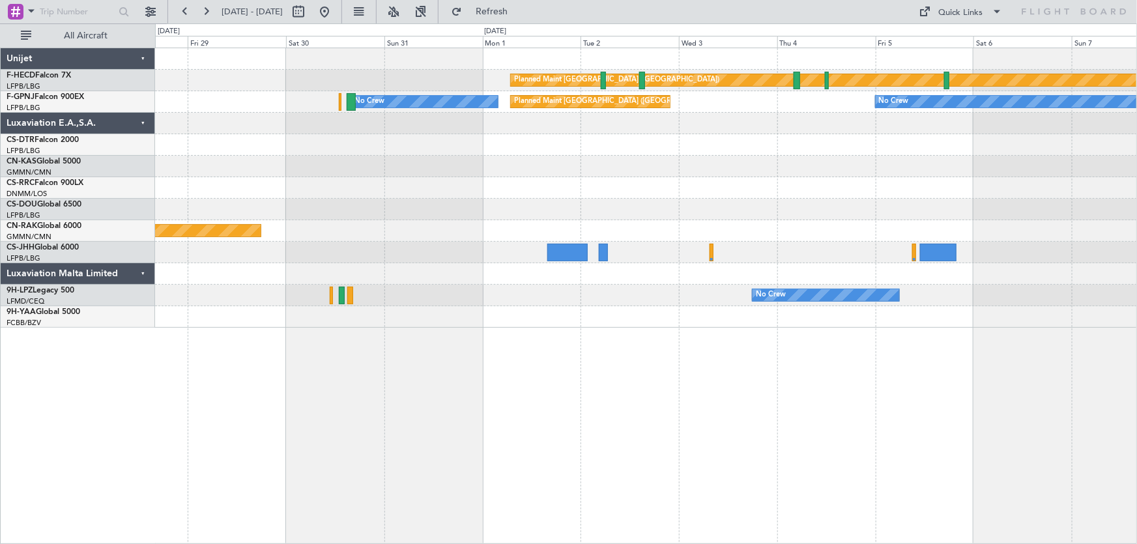
click at [528, 211] on div "Planned Maint Paris (Le Bourget) No Crew Planned Maint Paris (Le Bourget) No Cr…" at bounding box center [646, 188] width 982 height 280
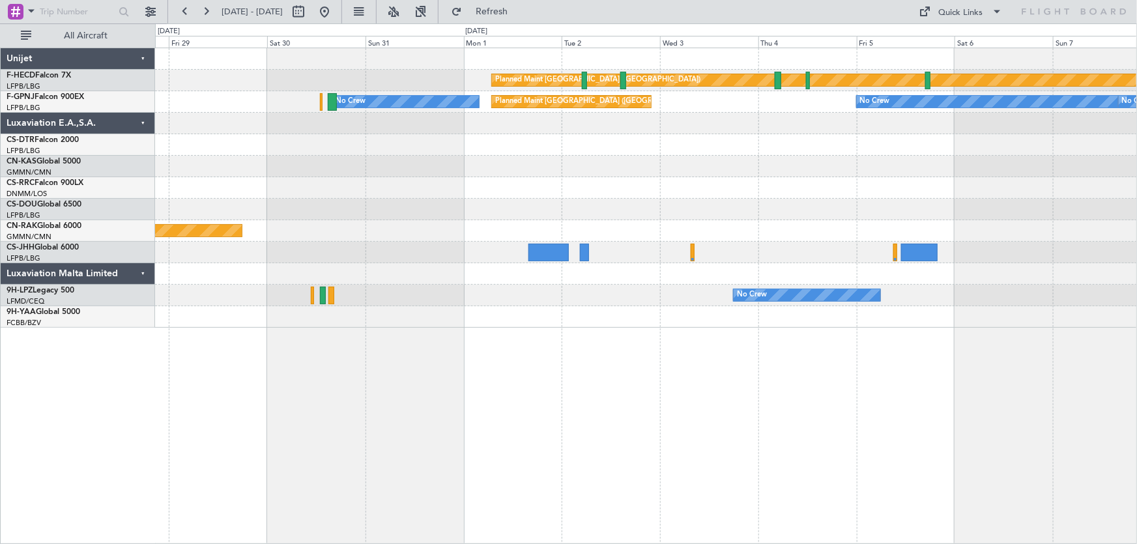
click at [609, 214] on div at bounding box center [646, 210] width 982 height 22
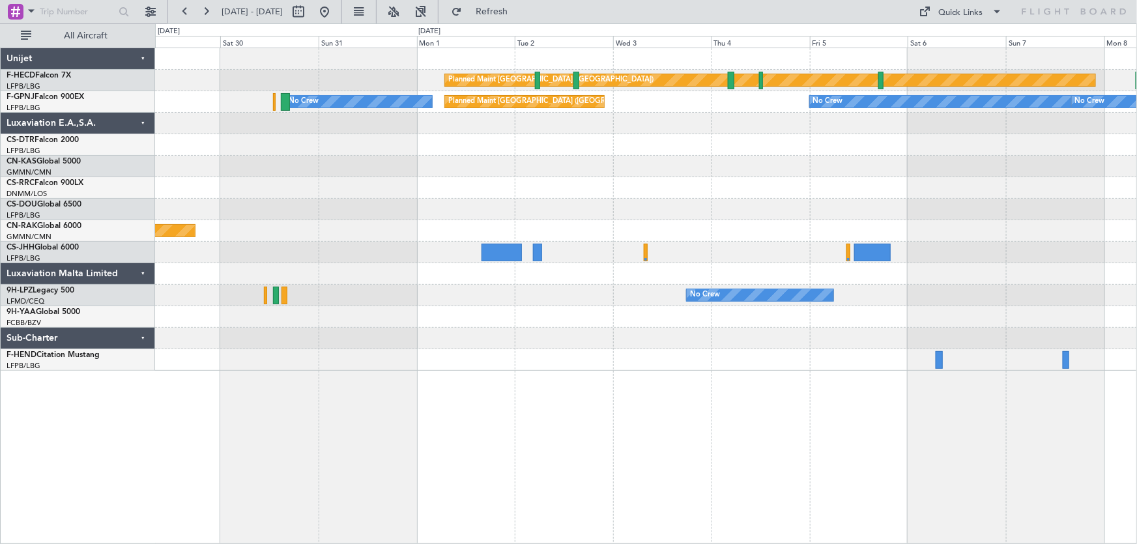
click at [718, 177] on div at bounding box center [646, 188] width 982 height 22
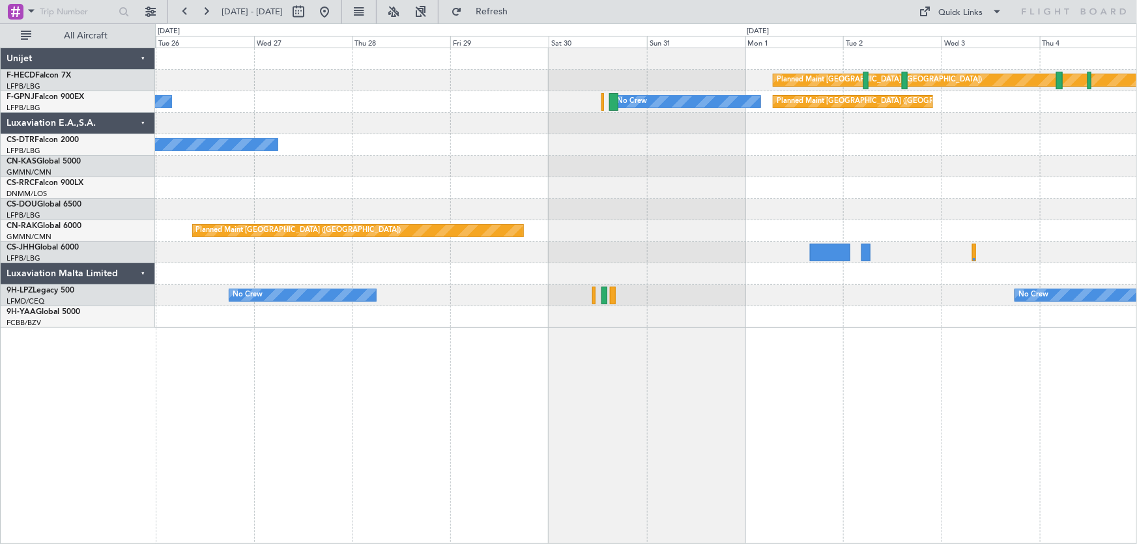
click at [89, 96] on div "Planned Maint Paris (Le Bourget) Planned Maint Paris (Le Bourget) No Crew No Cr…" at bounding box center [568, 283] width 1137 height 521
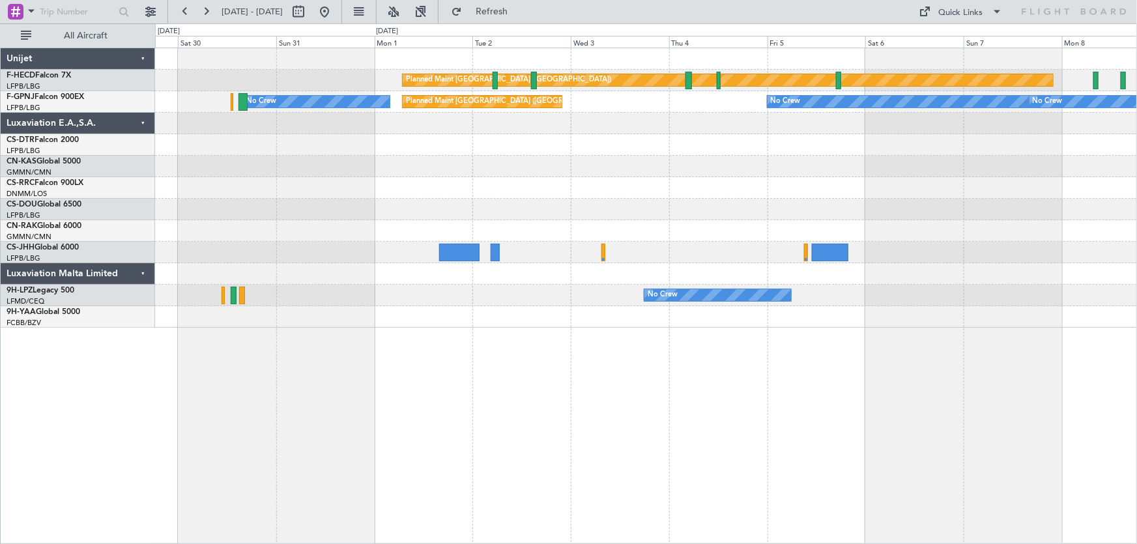
click at [625, 171] on div "Planned Maint Paris (Le Bourget) Planned Maint Paris (Le Bourget) No Crew No Cr…" at bounding box center [646, 188] width 982 height 280
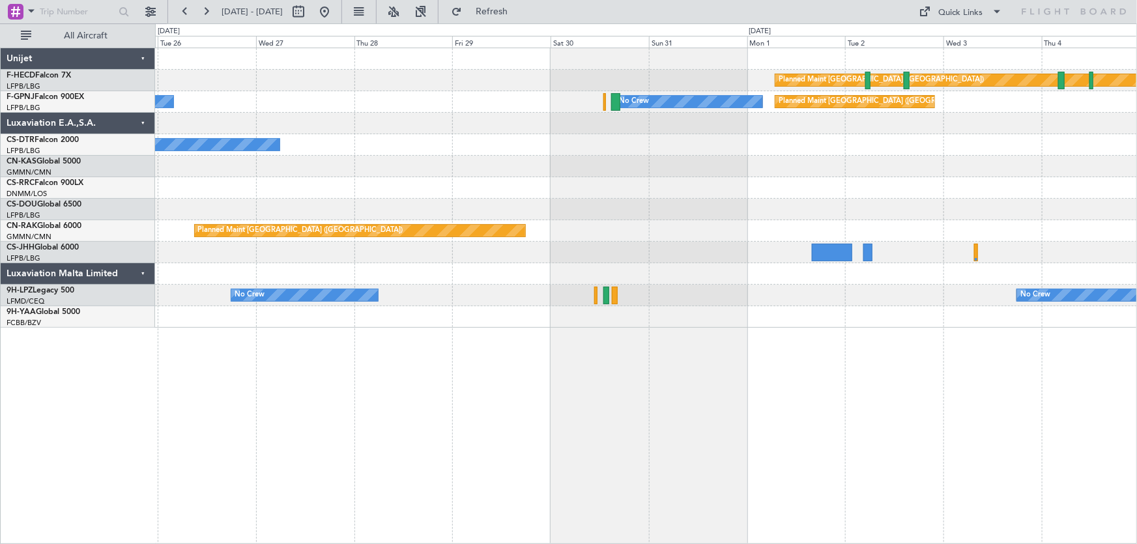
click at [633, 207] on div "Planned Maint Paris (Le Bourget) Planned Maint Paris (Le Bourget) No Crew No Cr…" at bounding box center [646, 188] width 982 height 280
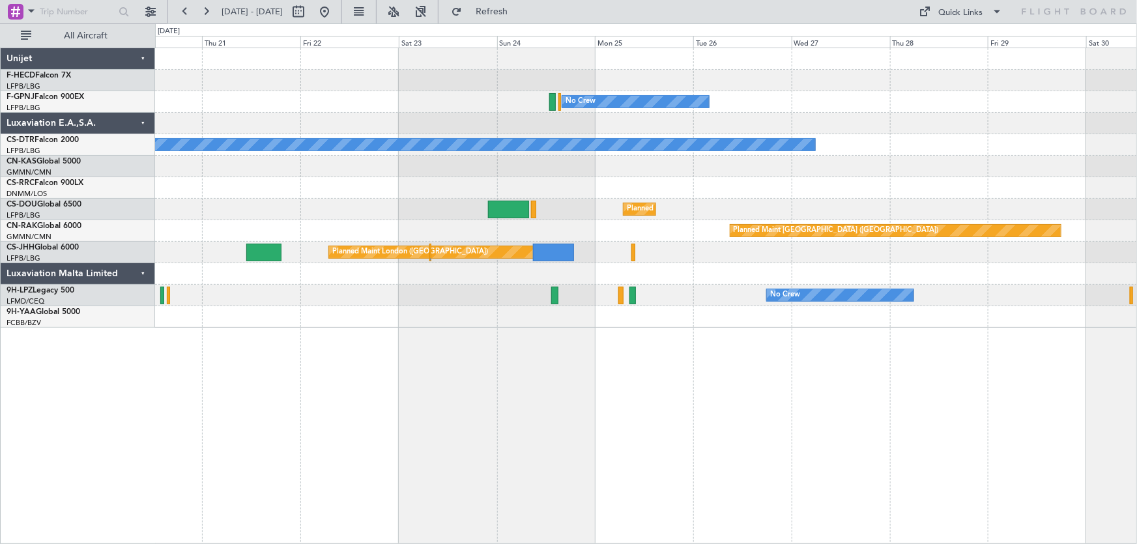
click at [624, 237] on div "Planned Maint Paris (Le Bourget) Planned Maint Paris (Le Bourget) No Crew No Cr…" at bounding box center [646, 188] width 982 height 280
click at [687, 152] on div "Planned Maint Paris (Le Bourget) Planned Maint Paris (Le Bourget) No Crew No Cr…" at bounding box center [646, 188] width 982 height 280
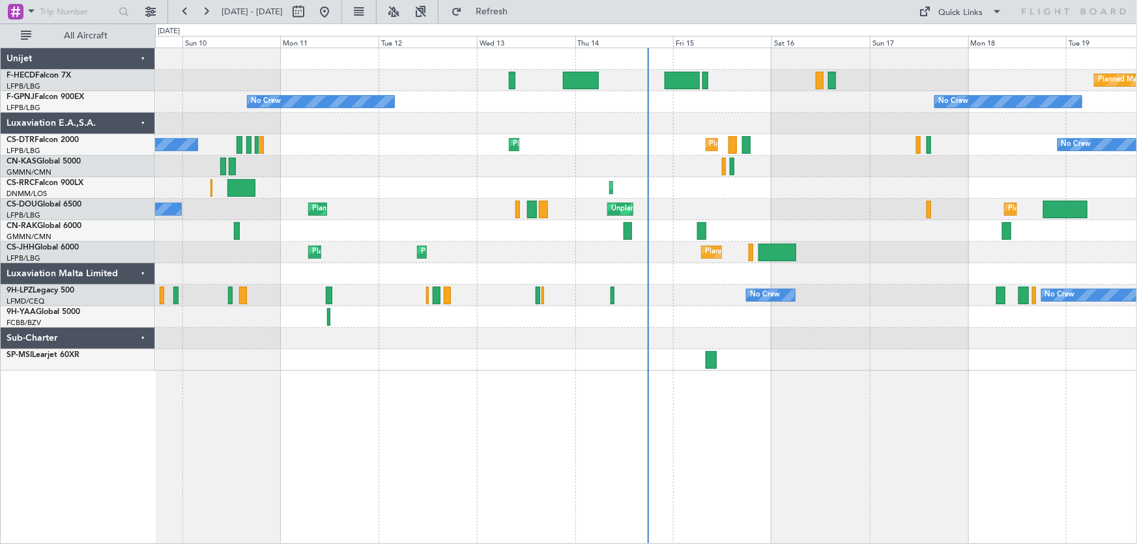
click at [332, 203] on div "Planned Maint [GEOGRAPHIC_DATA] ([GEOGRAPHIC_DATA]) No Crew No Crew No Crew No …" at bounding box center [646, 209] width 982 height 323
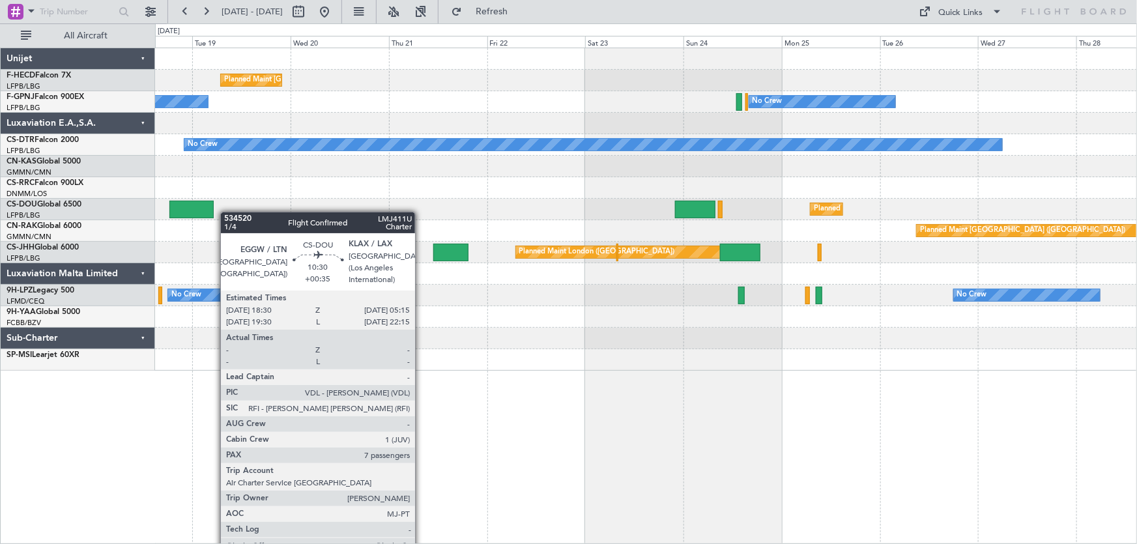
click at [193, 213] on div "Planned Maint [GEOGRAPHIC_DATA] ([GEOGRAPHIC_DATA]) No Crew No Crew No Crew Pla…" at bounding box center [646, 209] width 982 height 323
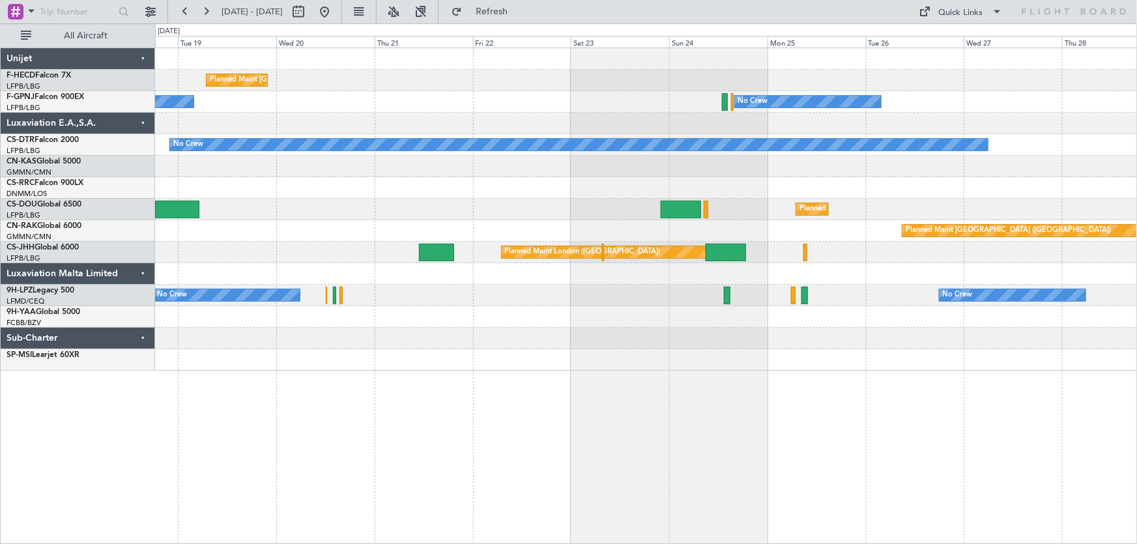
click at [121, 192] on div "Planned Maint [GEOGRAPHIC_DATA] ([GEOGRAPHIC_DATA]) No Crew No Crew No Crew Pla…" at bounding box center [568, 283] width 1137 height 521
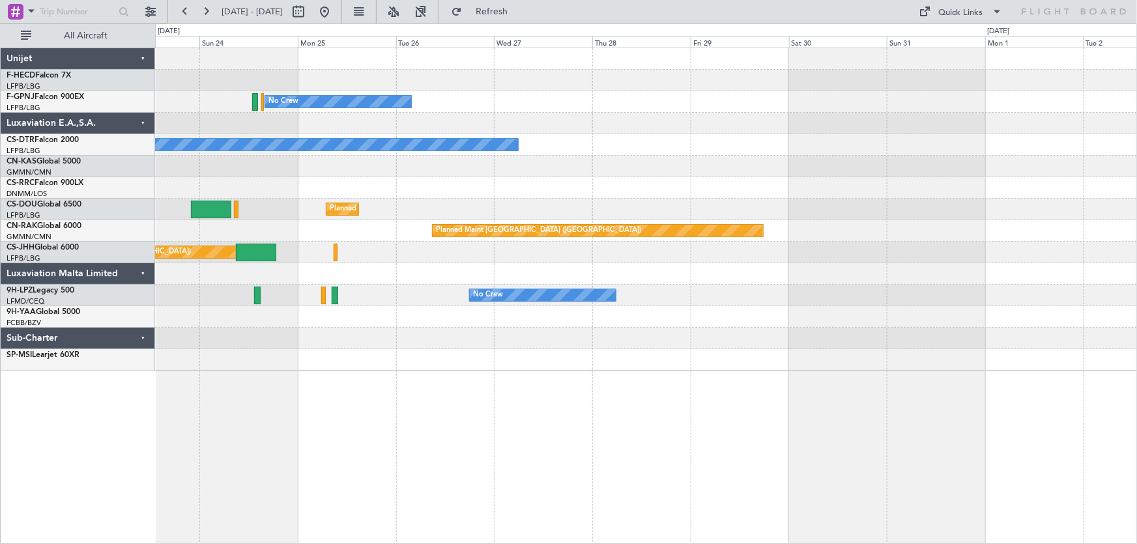
click at [120, 184] on div "No Crew No Crew Planned Maint [GEOGRAPHIC_DATA] ([GEOGRAPHIC_DATA]) Planned Mai…" at bounding box center [568, 283] width 1137 height 521
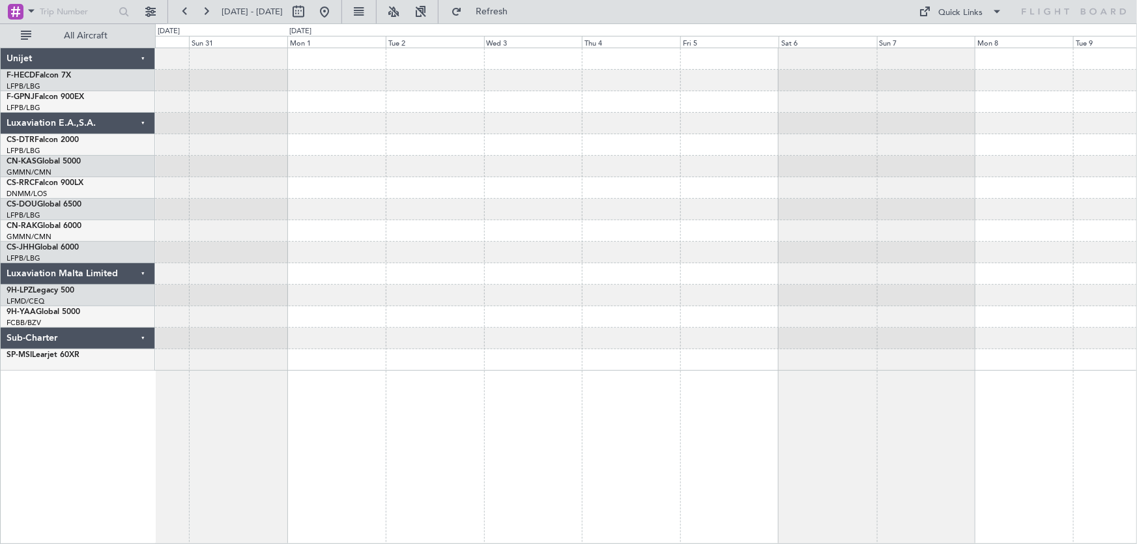
click at [143, 207] on div "Planned Maint [GEOGRAPHIC_DATA] ([GEOGRAPHIC_DATA]) No Crew Unijet F-HECD Falco…" at bounding box center [568, 283] width 1137 height 521
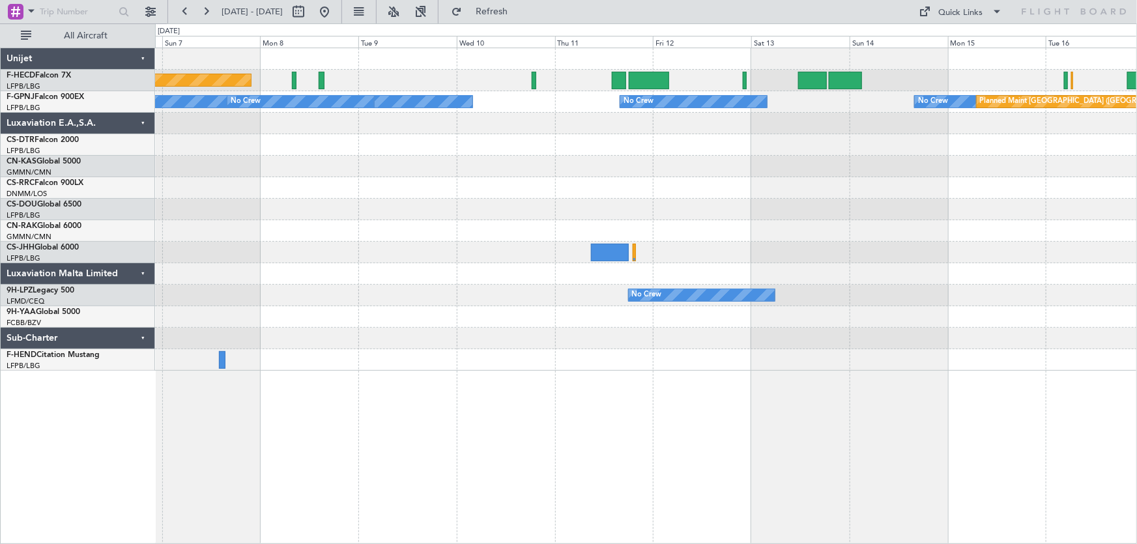
click at [265, 228] on div "Planned Maint [GEOGRAPHIC_DATA] ([GEOGRAPHIC_DATA]) No Crew No Crew No Crew No …" at bounding box center [646, 209] width 982 height 323
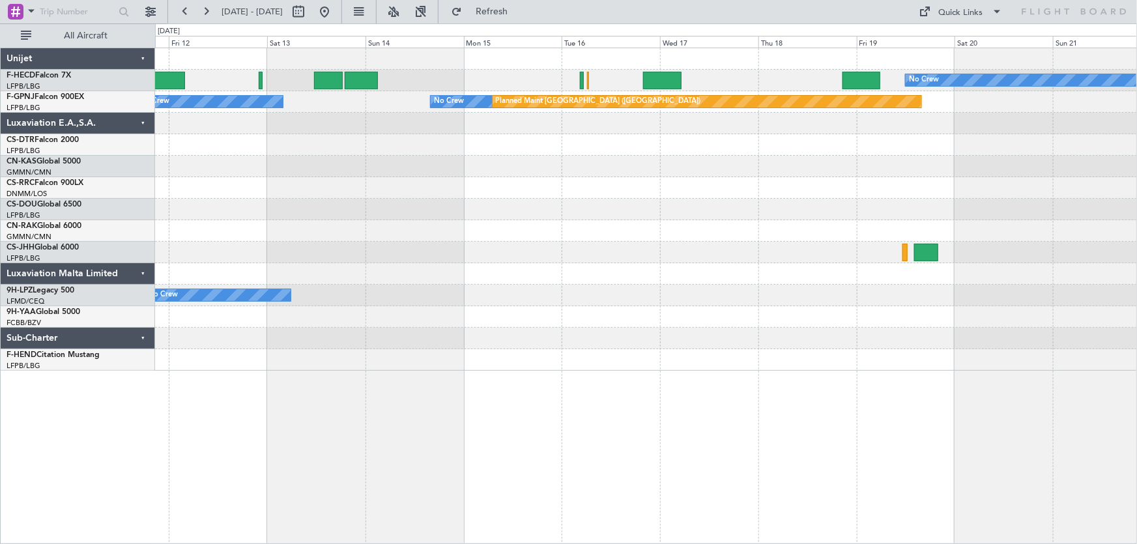
click at [300, 228] on div at bounding box center [646, 231] width 982 height 22
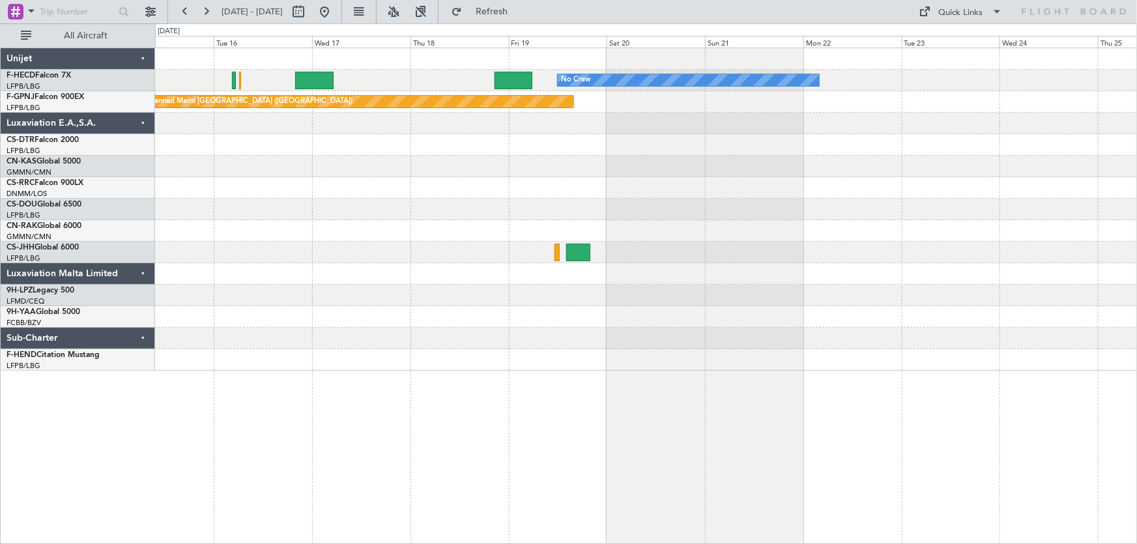
click at [391, 246] on div "No Crew No Crew Planned Maint [GEOGRAPHIC_DATA] ([GEOGRAPHIC_DATA]) No Crew No …" at bounding box center [646, 209] width 982 height 323
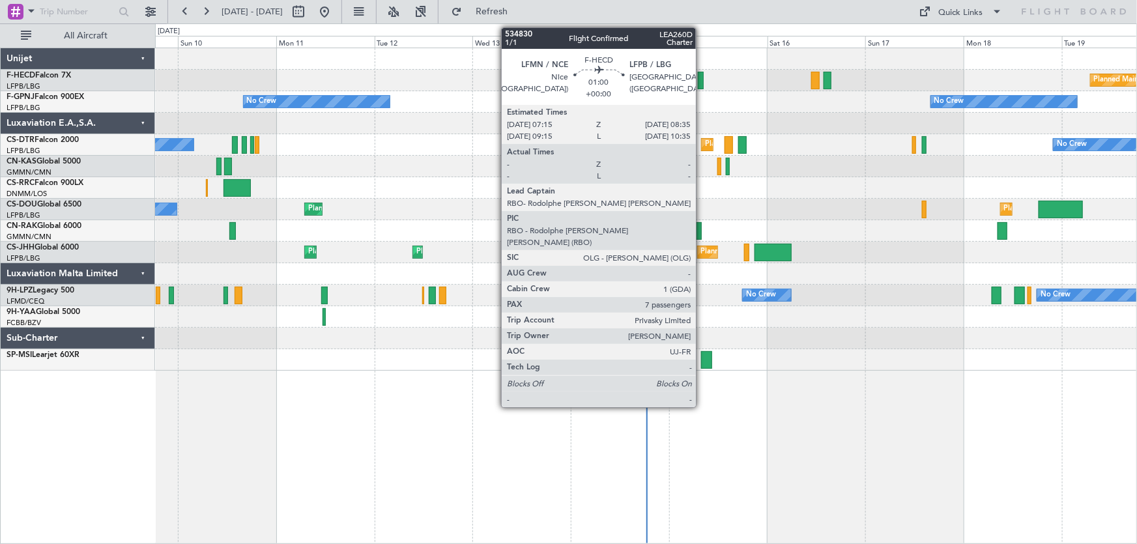
click at [702, 83] on div at bounding box center [701, 81] width 6 height 18
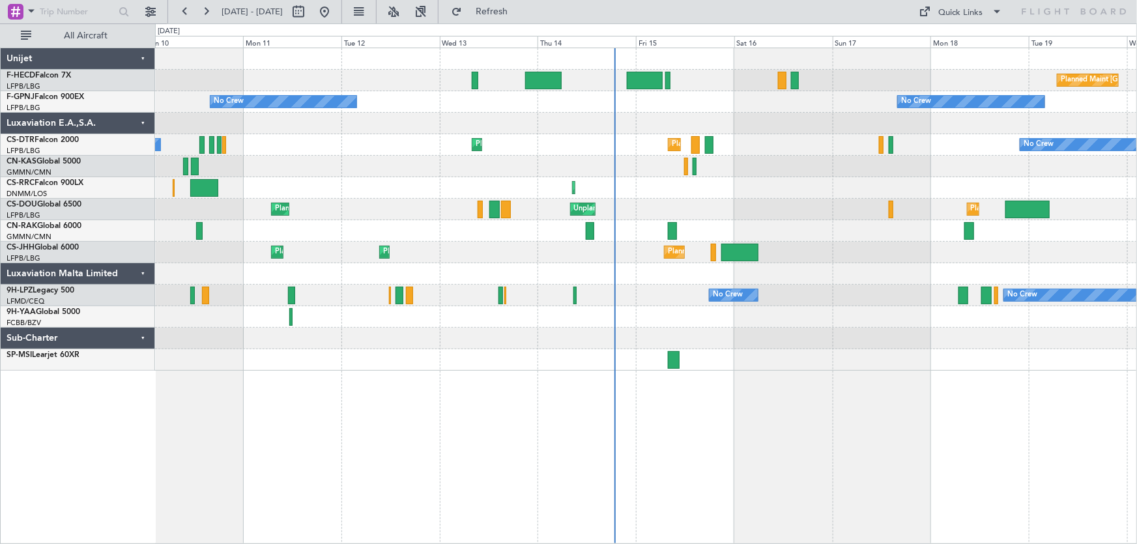
click at [605, 123] on div at bounding box center [646, 124] width 982 height 22
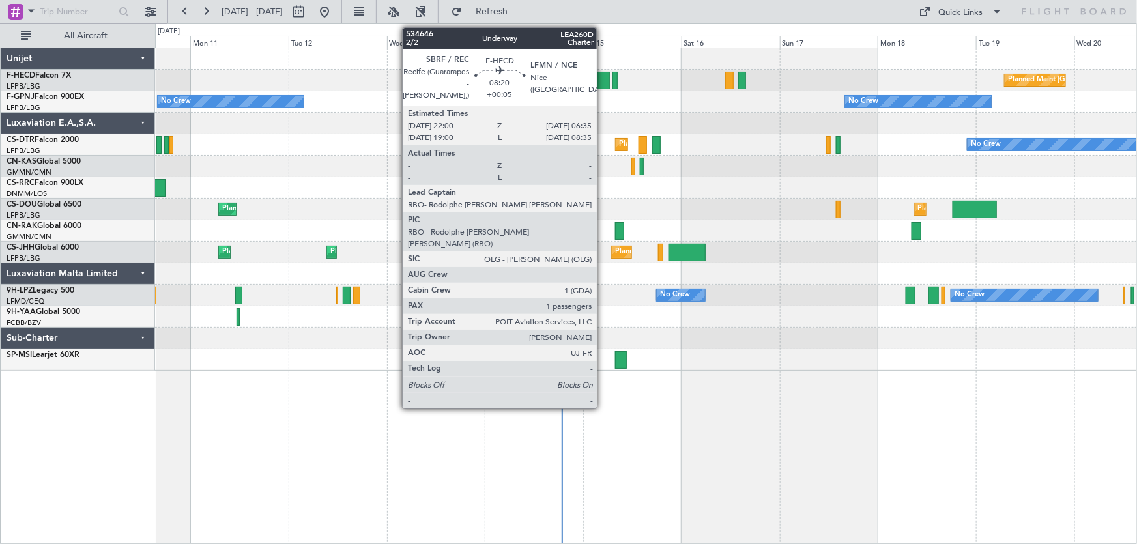
click at [603, 85] on div at bounding box center [591, 81] width 35 height 18
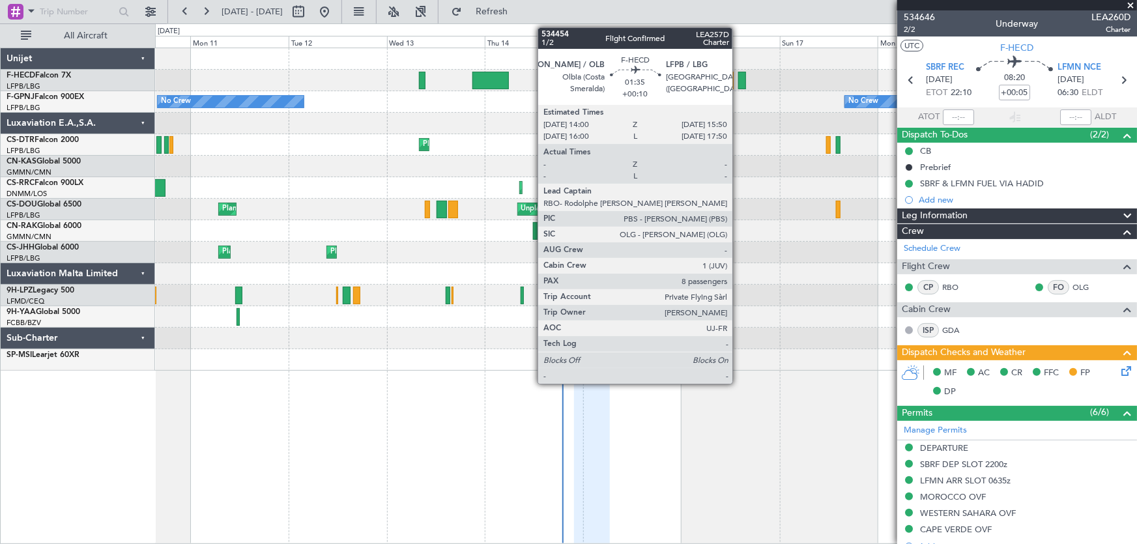
click at [740, 77] on div at bounding box center [742, 81] width 8 height 18
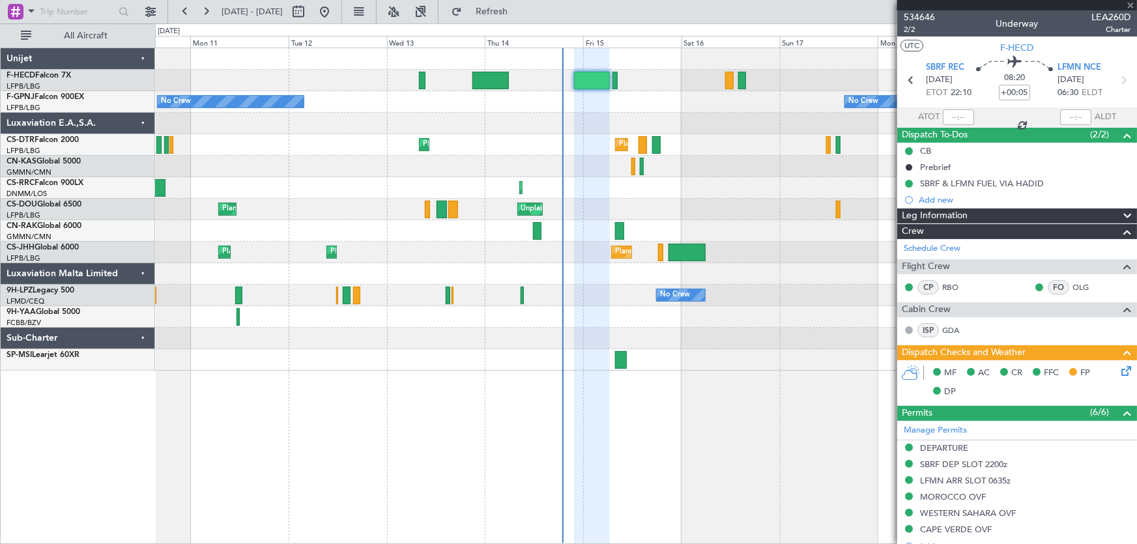
type input "+00:10"
type input "8"
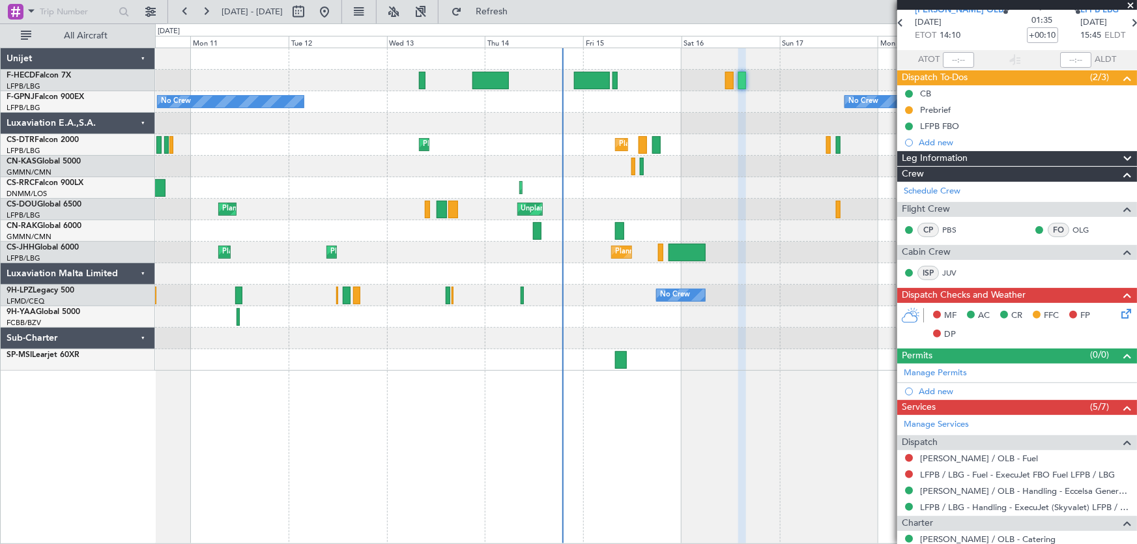
scroll to position [59, 0]
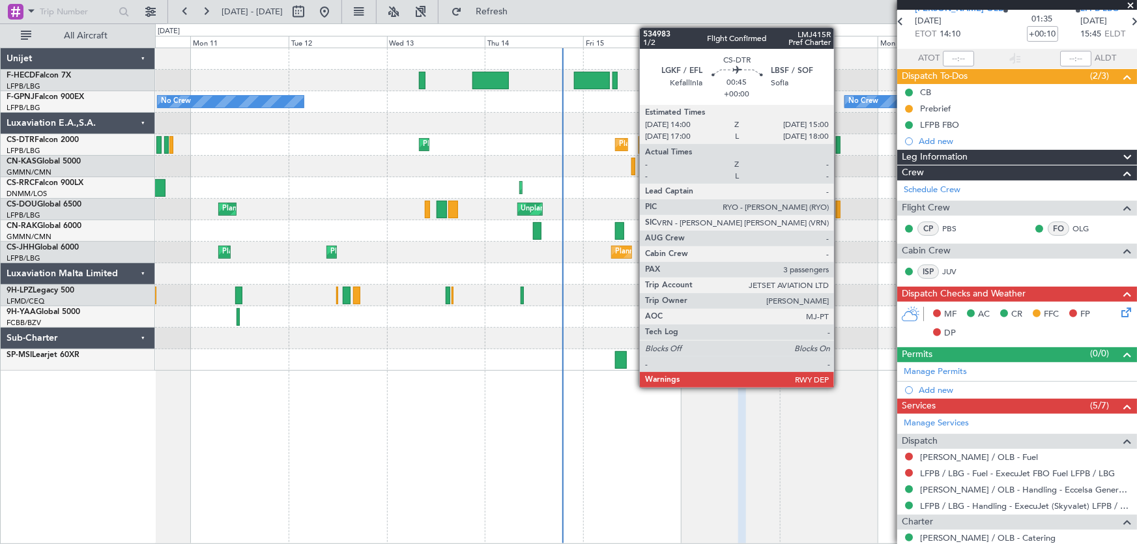
click at [840, 143] on div at bounding box center [838, 145] width 5 height 18
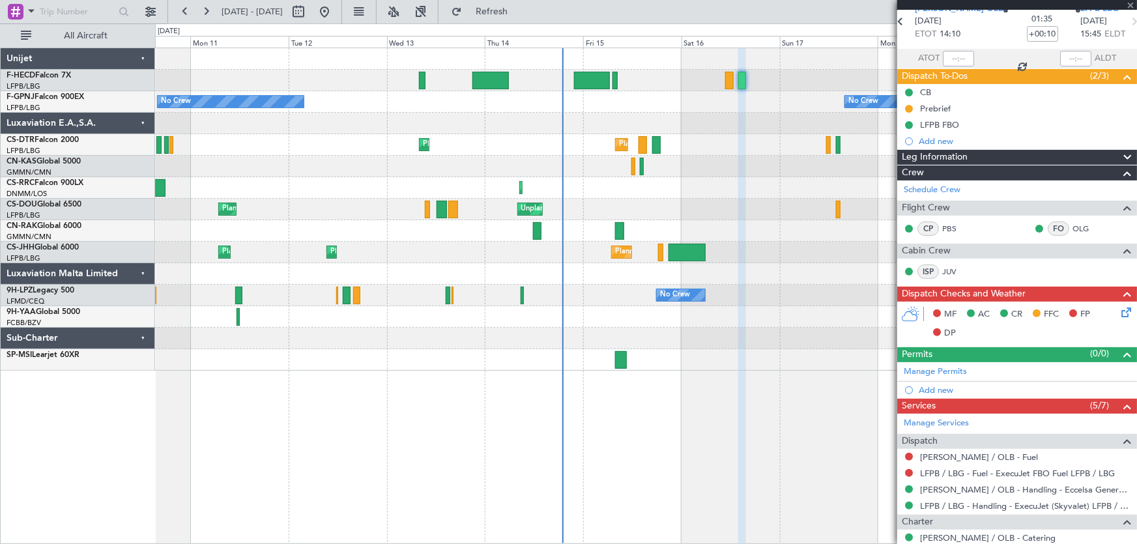
type input "3"
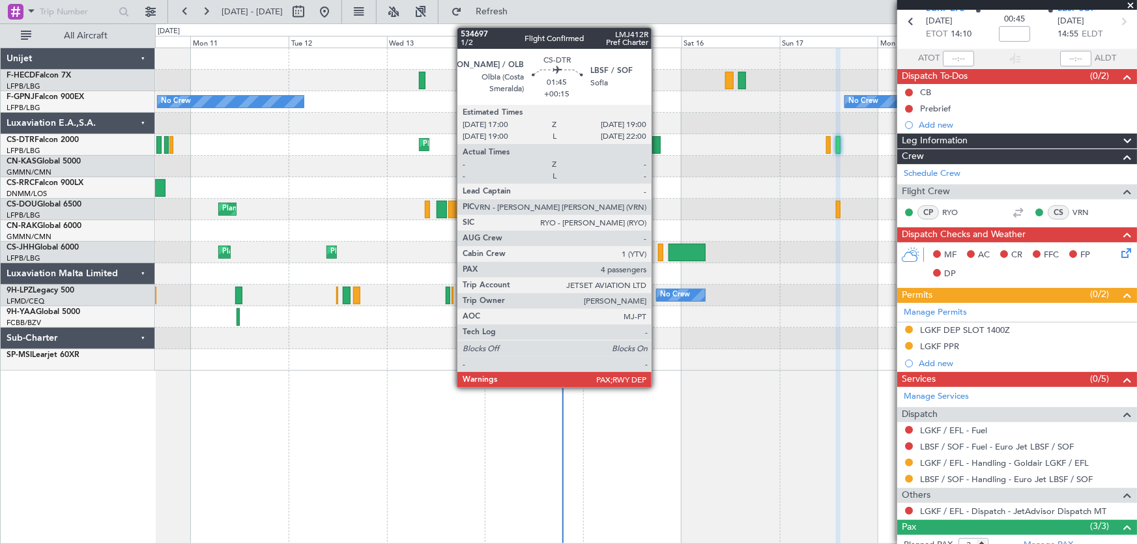
click at [658, 145] on div at bounding box center [656, 145] width 8 height 18
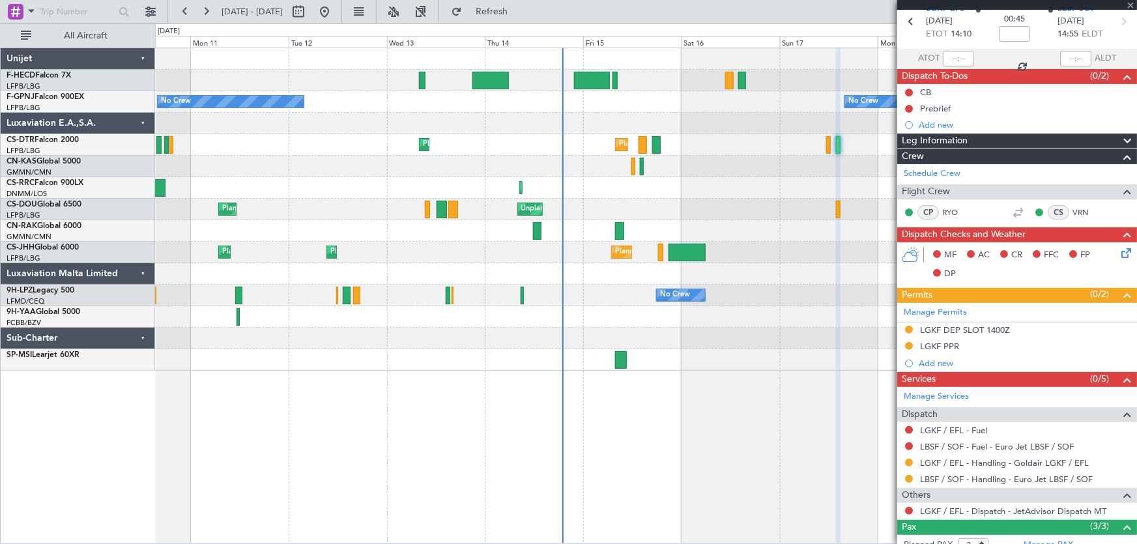
type input "+00:15"
type input "4"
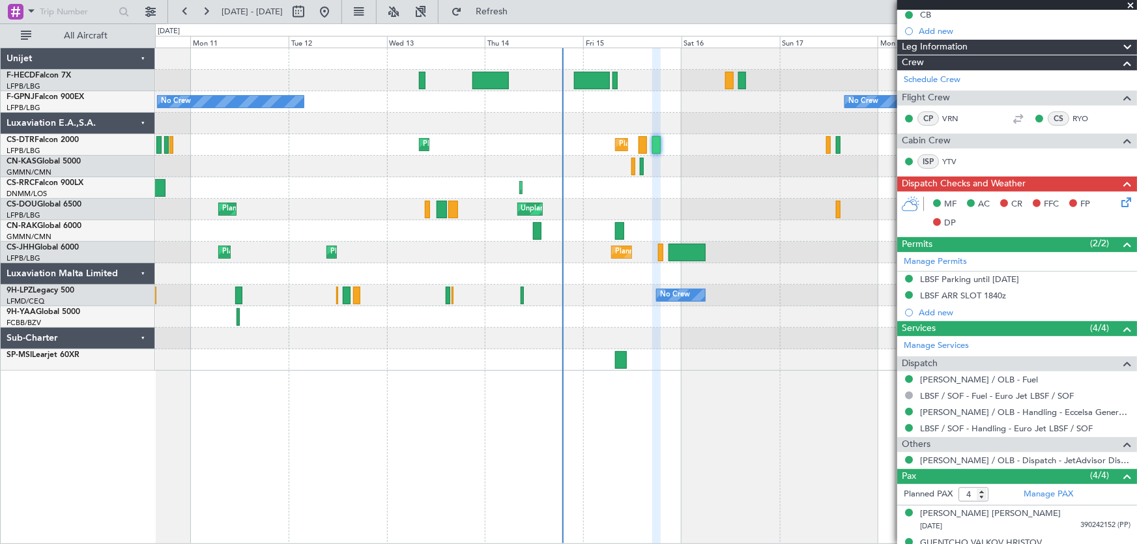
scroll to position [63, 0]
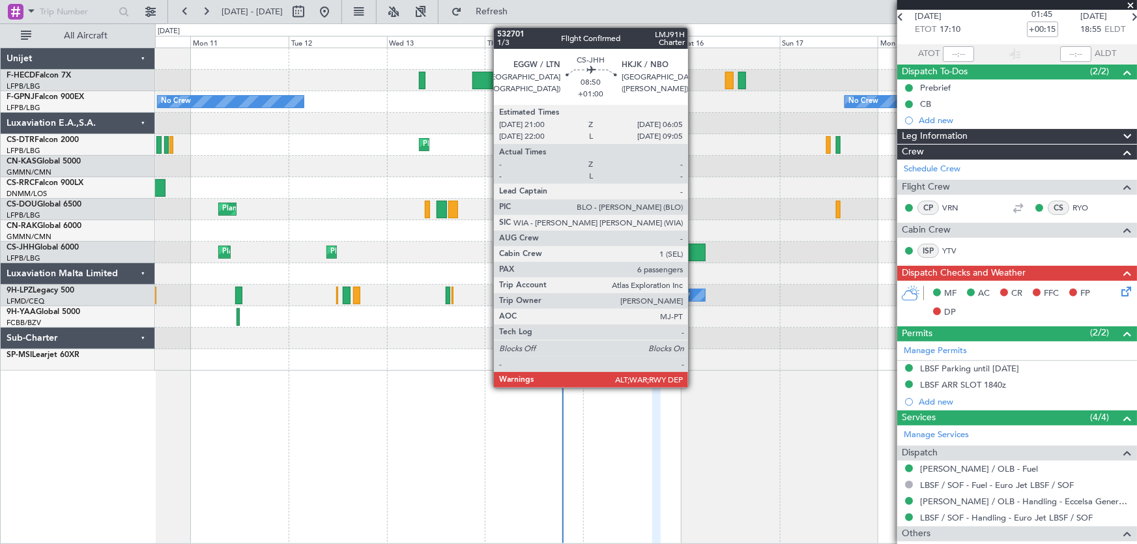
click at [694, 248] on div at bounding box center [688, 253] width 38 height 18
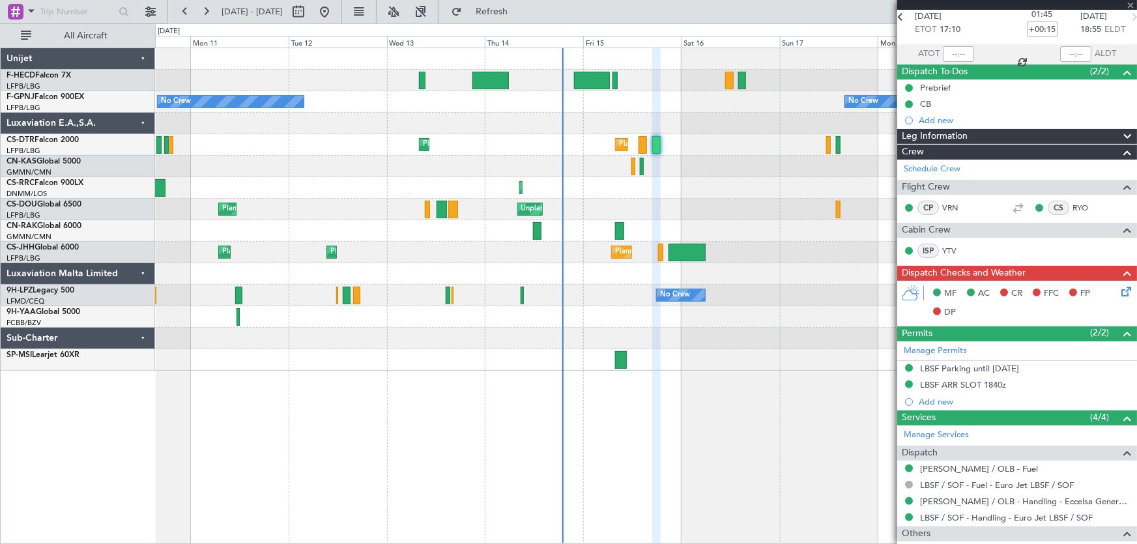
type input "+01:00"
type input "6"
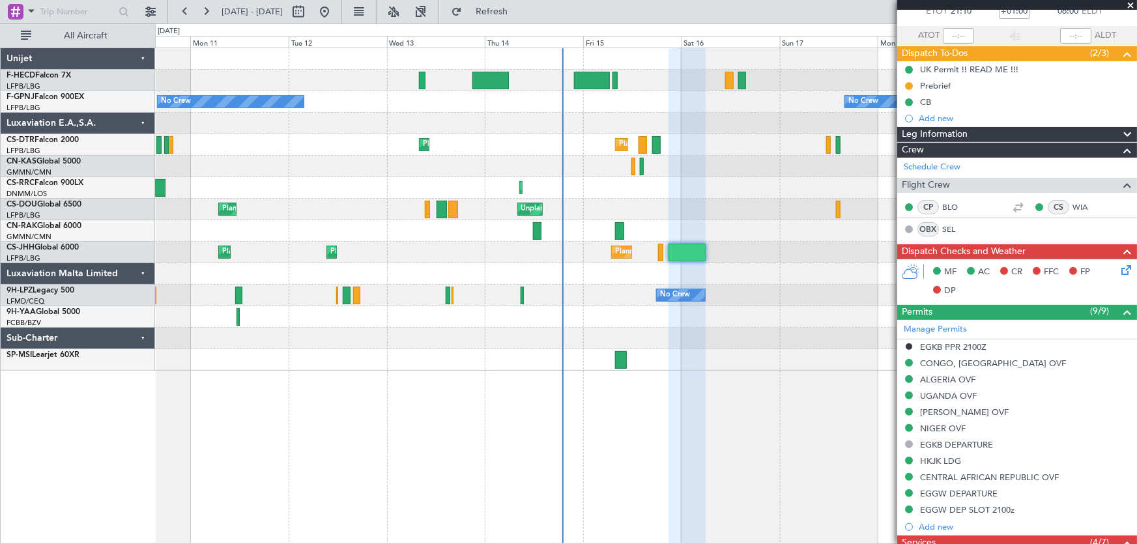
scroll to position [0, 0]
